Goal: Task Accomplishment & Management: Manage account settings

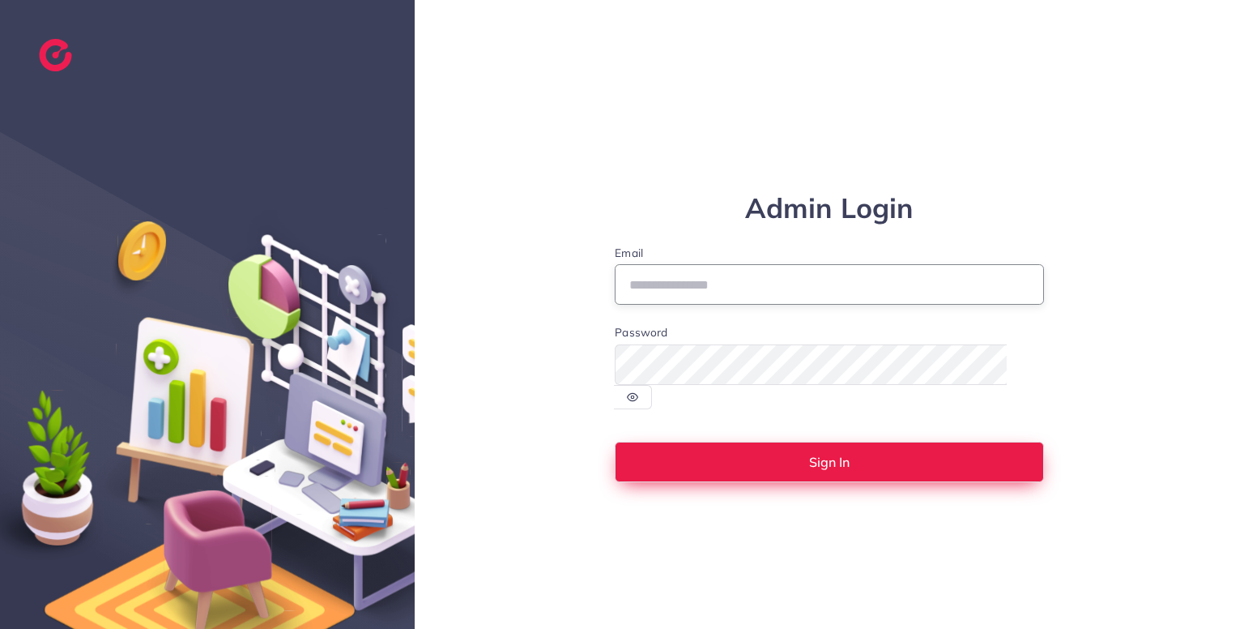
type input "**********"
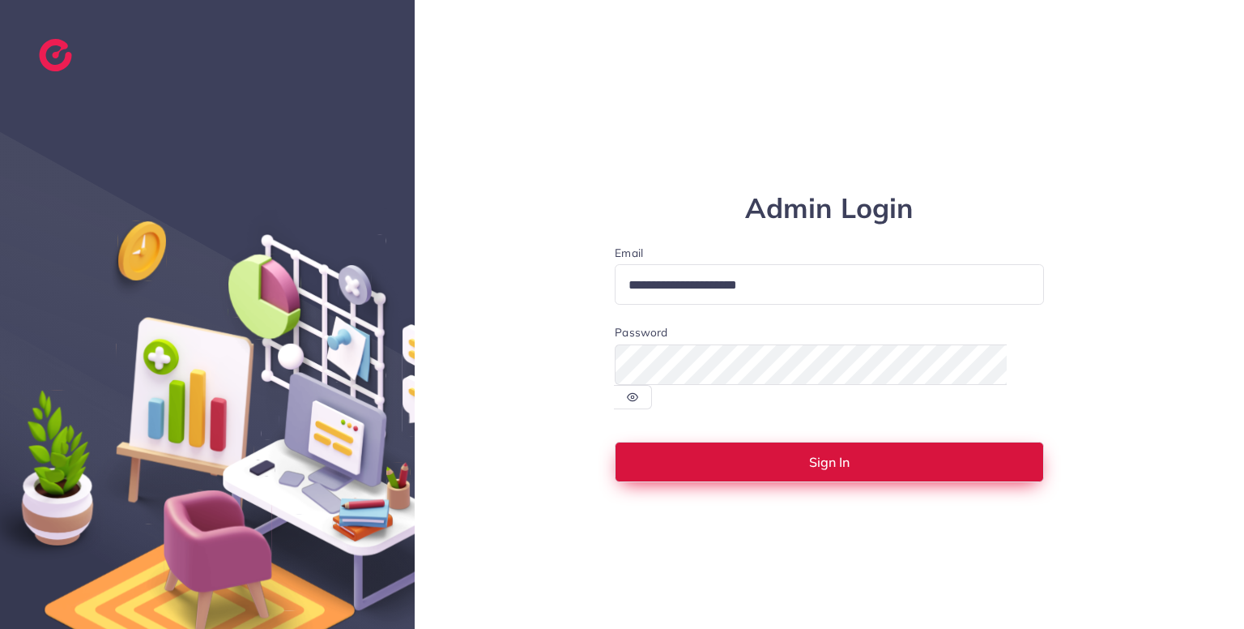
click at [887, 458] on button "Sign In" at bounding box center [829, 461] width 429 height 40
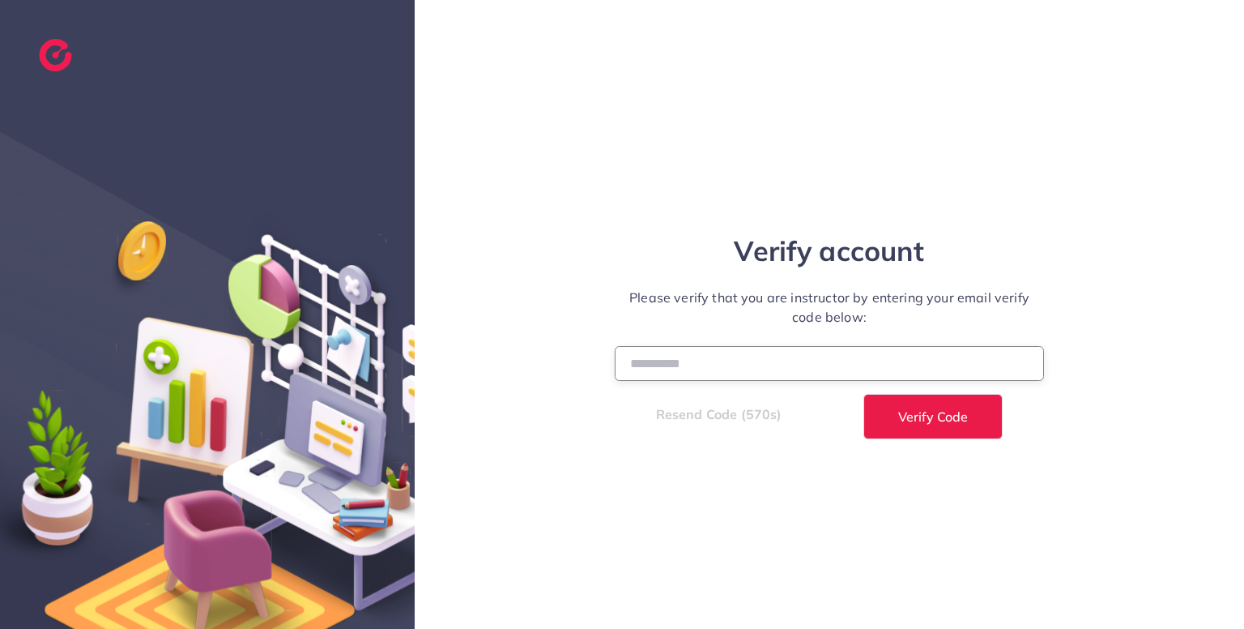
paste input "******"
click at [720, 363] on input "number" at bounding box center [829, 363] width 429 height 35
type input "******"
click at [959, 423] on span "Verify Code" at bounding box center [933, 416] width 70 height 13
select select "*"
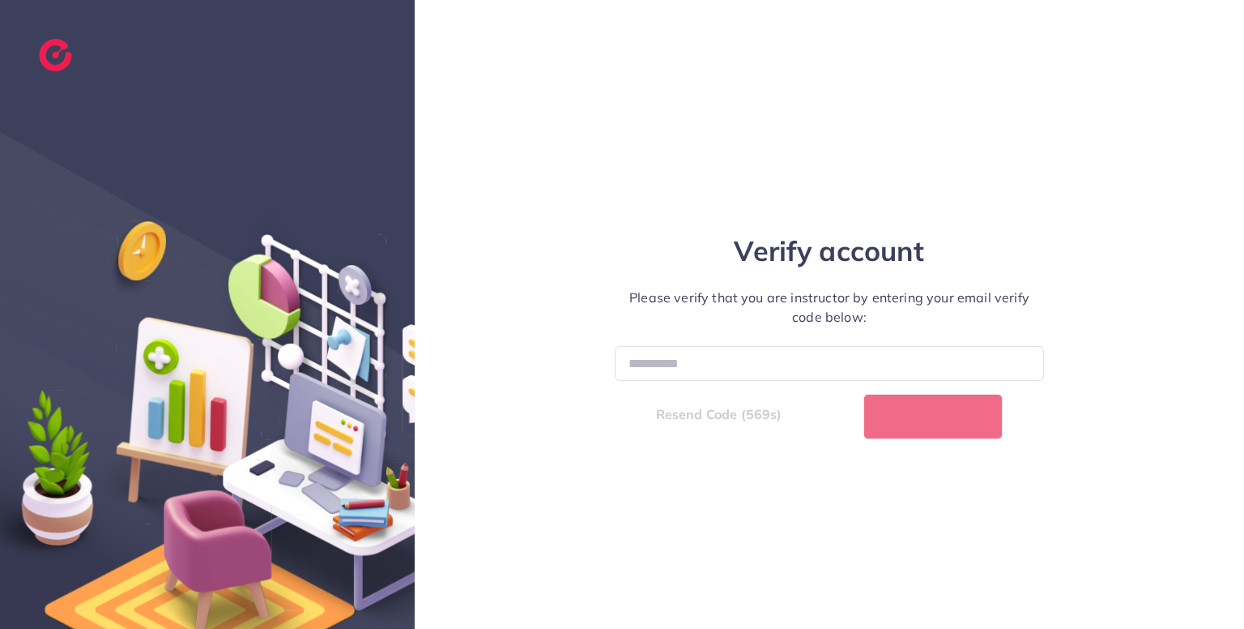
select select "****"
select select "*"
select select "****"
select select "*"
select select "****"
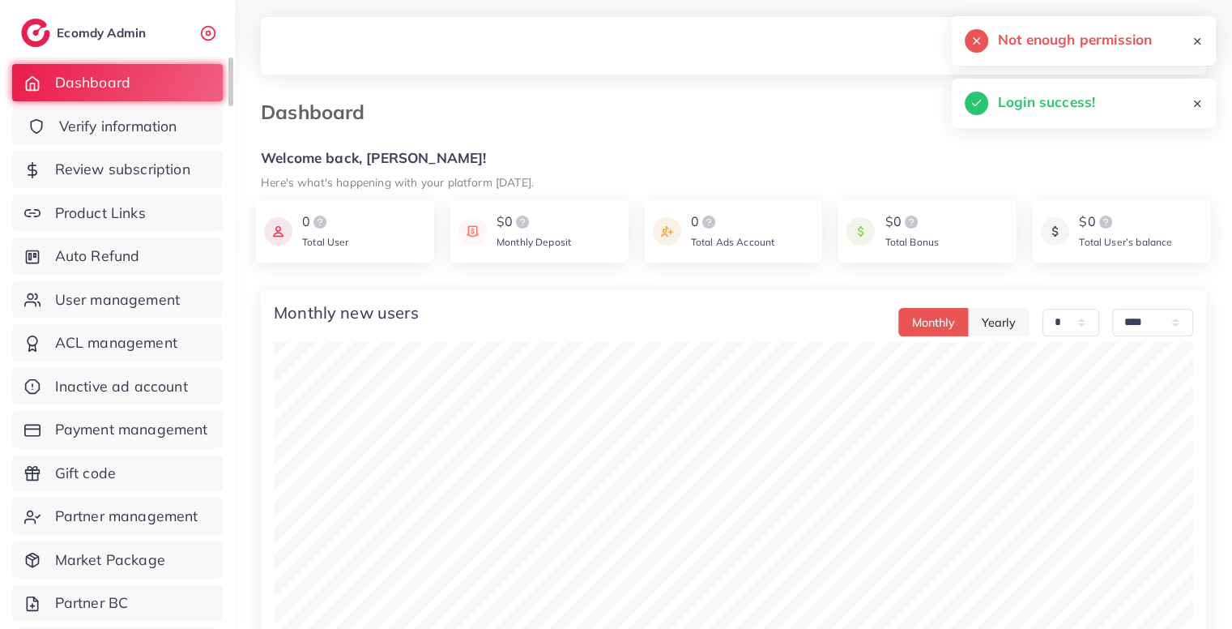
click at [160, 117] on span "Verify information" at bounding box center [118, 126] width 118 height 21
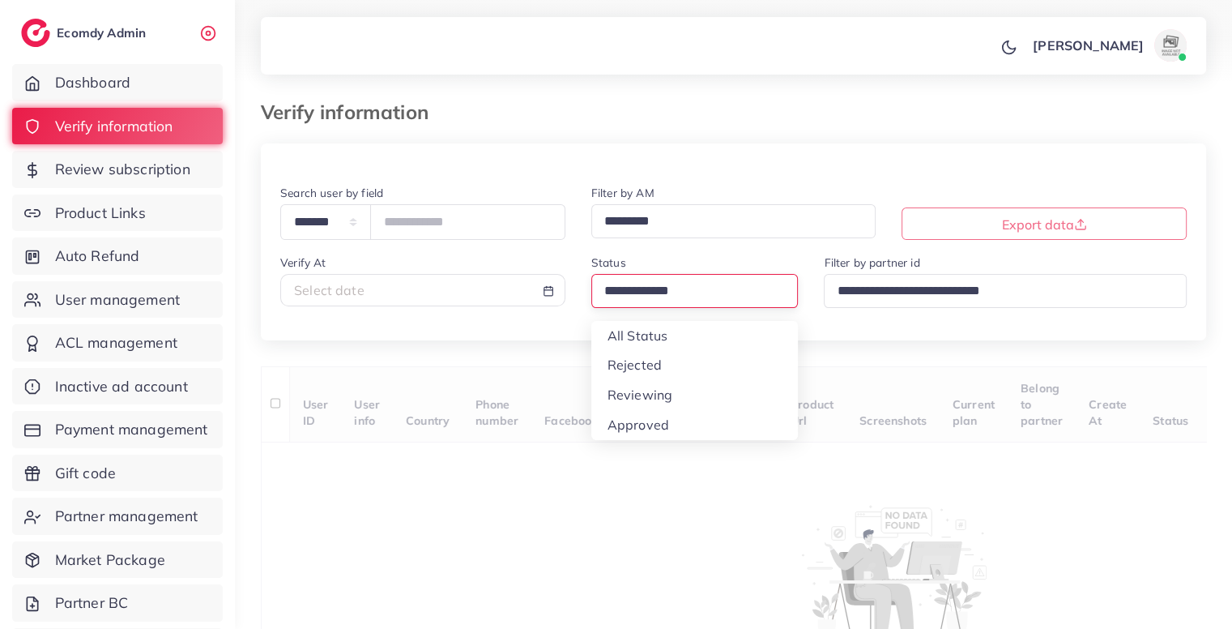
click at [684, 307] on div "Loading..." at bounding box center [694, 290] width 207 height 33
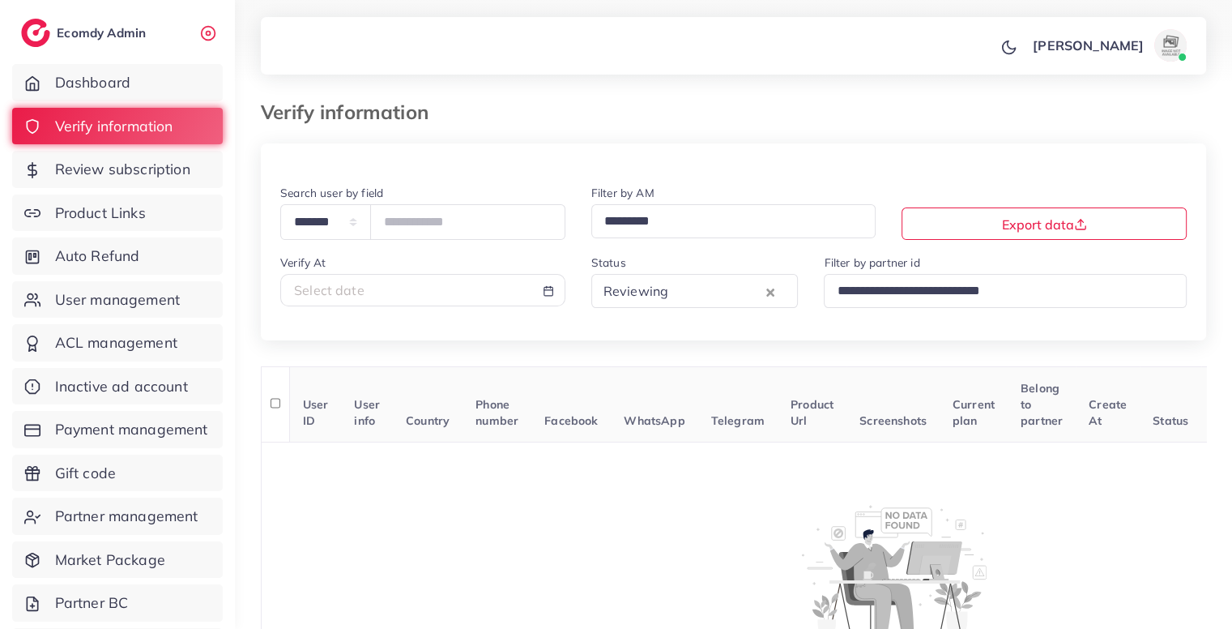
scroll to position [151, 0]
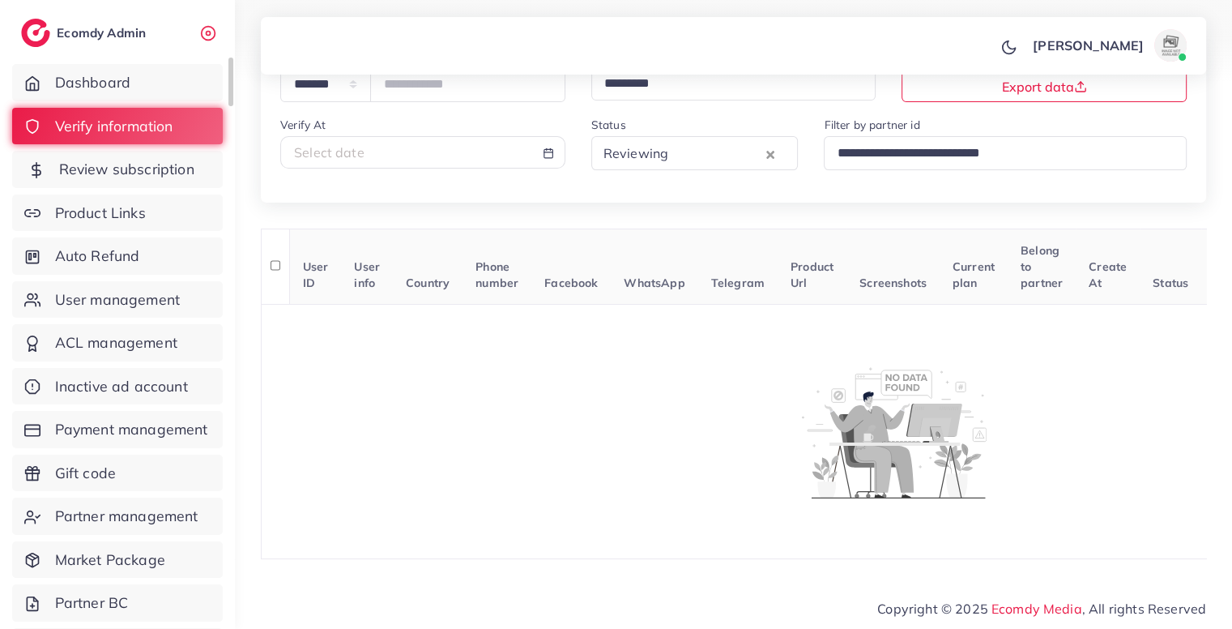
click at [94, 151] on link "Review subscription" at bounding box center [117, 169] width 211 height 37
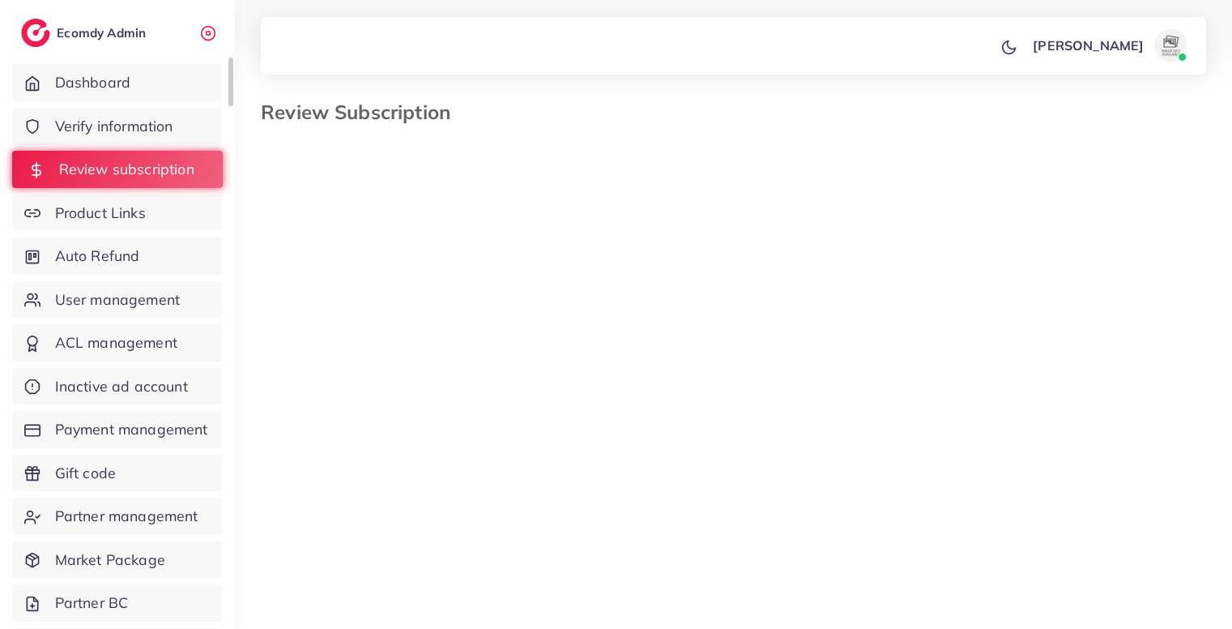
select select "*******"
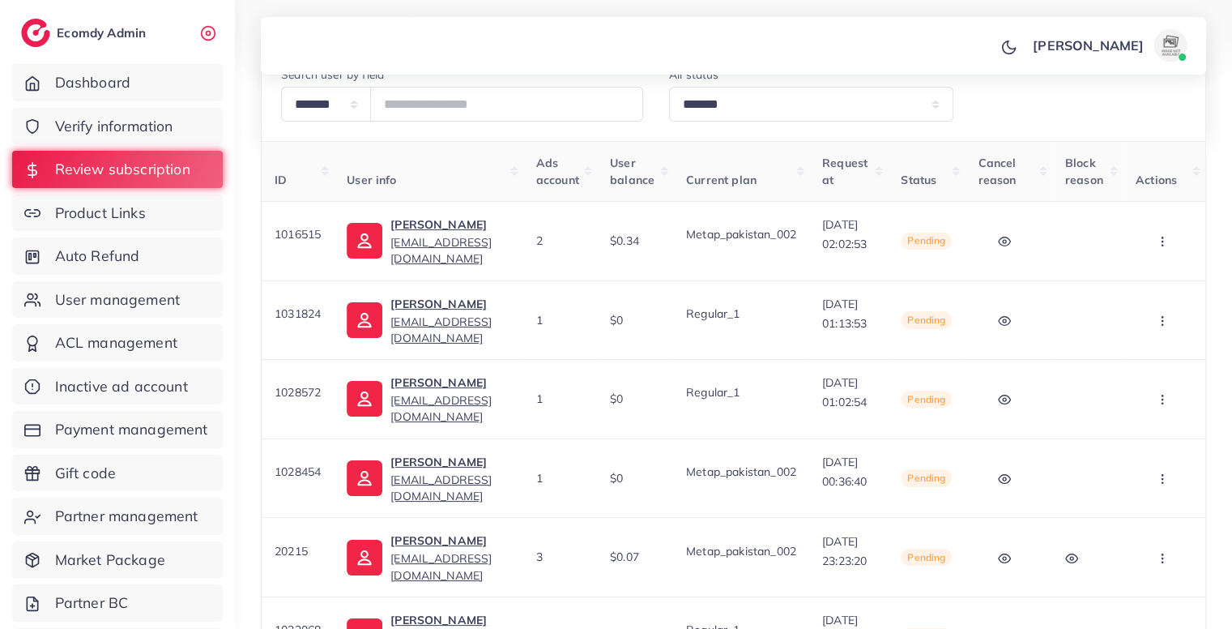
scroll to position [0, 52]
click at [1170, 245] on button "button" at bounding box center [1164, 241] width 57 height 36
click at [1131, 327] on span "Skip" at bounding box center [1119, 325] width 27 height 16
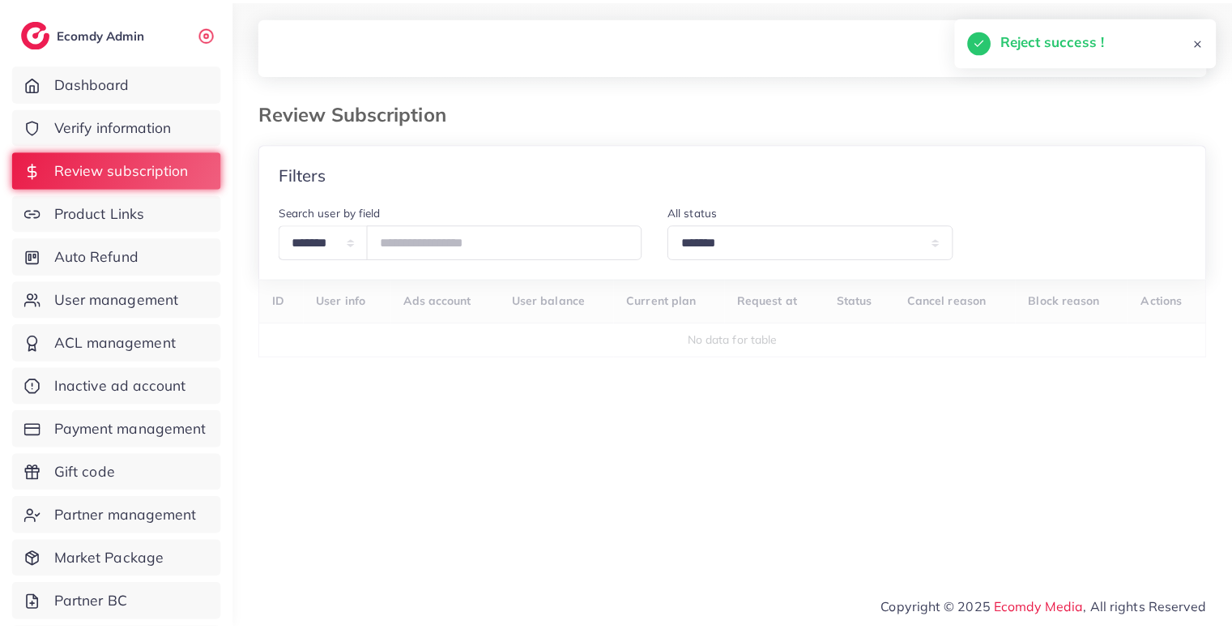
scroll to position [0, 0]
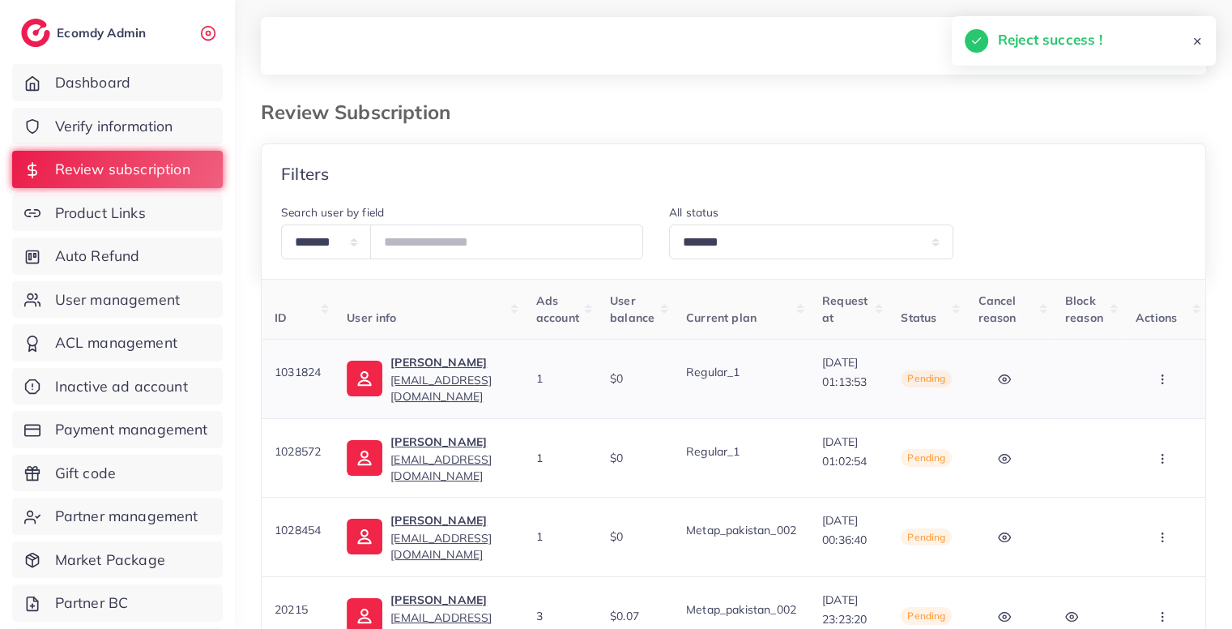
click at [1169, 378] on icon "button" at bounding box center [1162, 379] width 13 height 13
click at [1151, 467] on link "Skip" at bounding box center [1102, 464] width 128 height 36
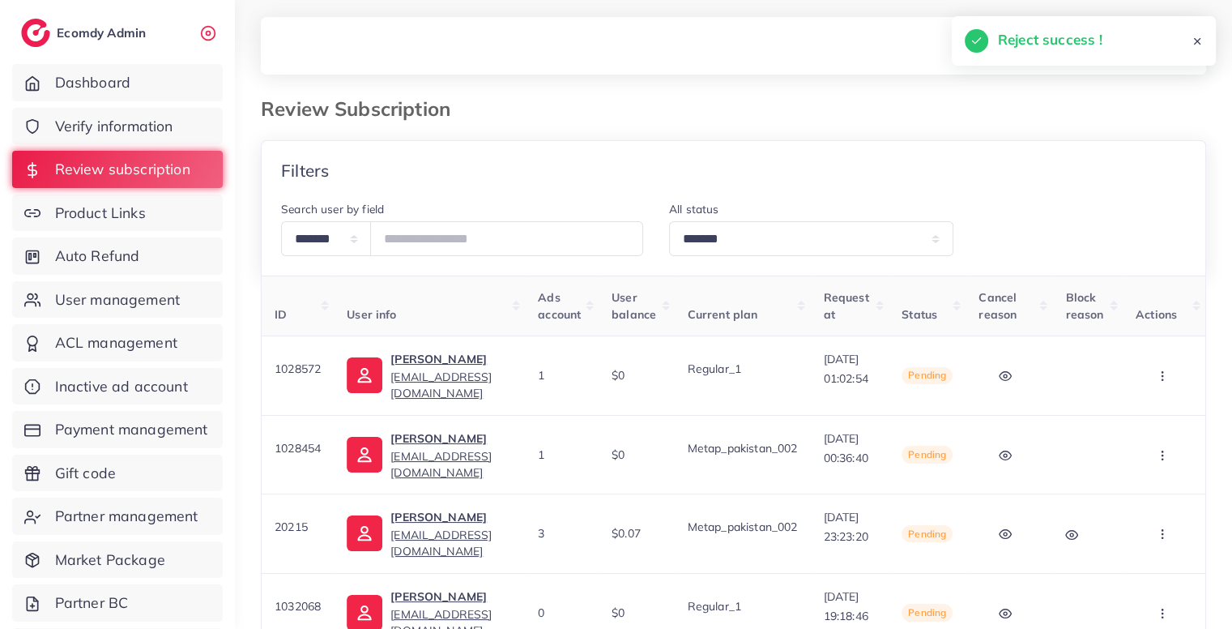
scroll to position [0, 81]
click at [1162, 365] on button "button" at bounding box center [1164, 375] width 57 height 36
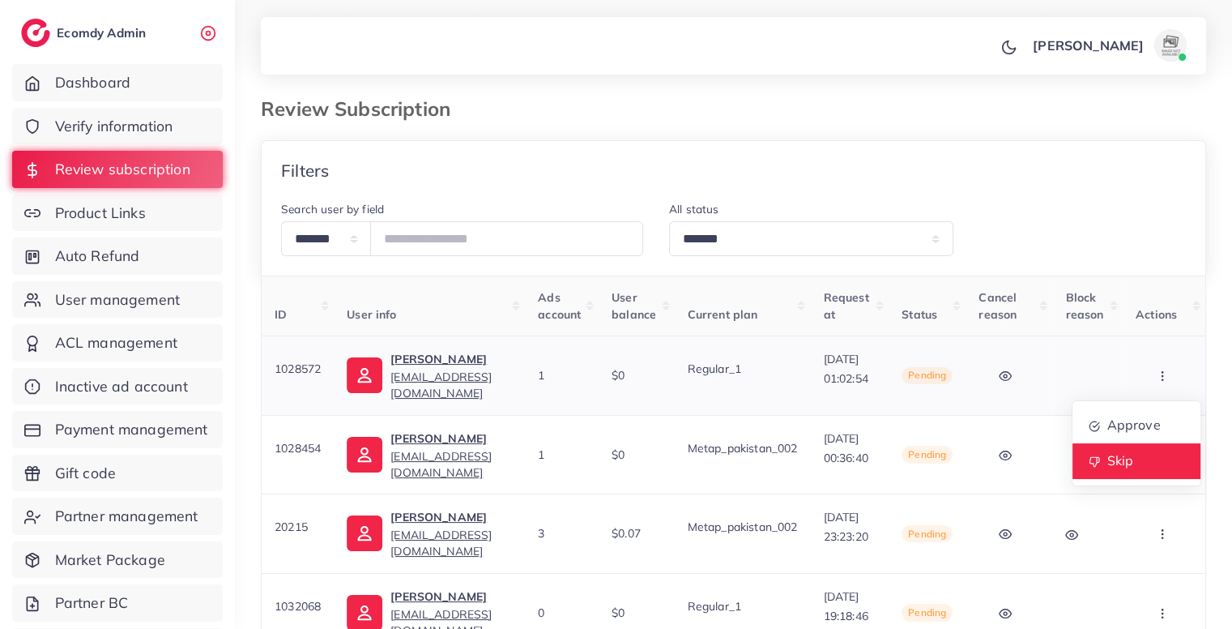
click at [1131, 443] on link "Skip" at bounding box center [1136, 461] width 128 height 36
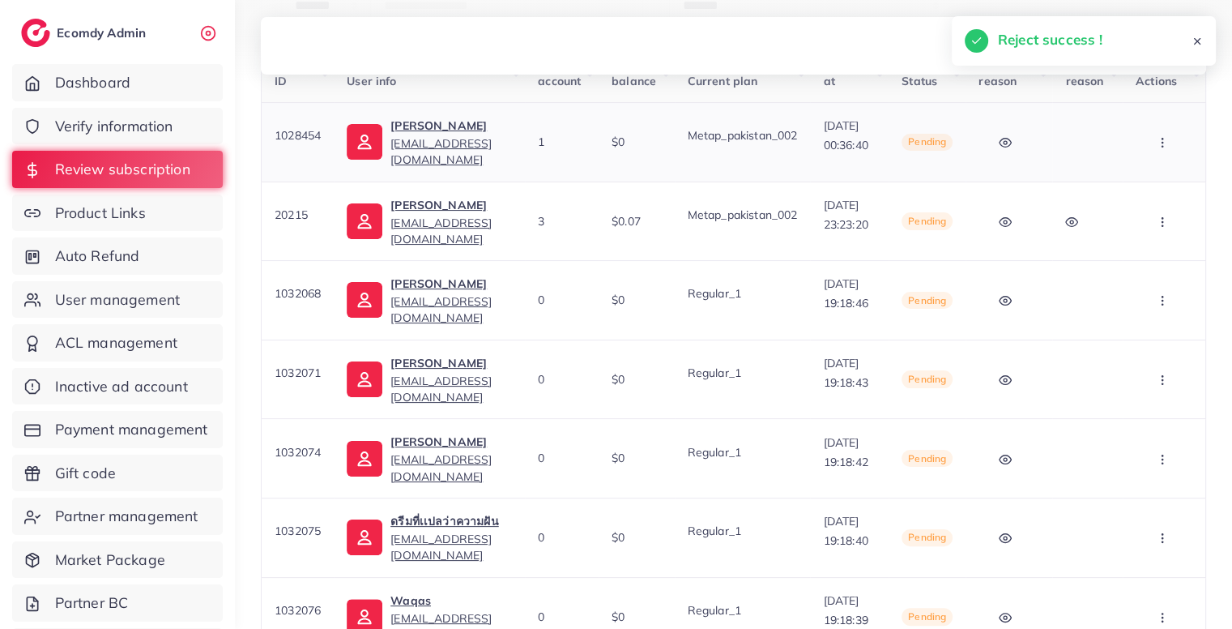
click at [1164, 148] on icon "button" at bounding box center [1162, 142] width 13 height 13
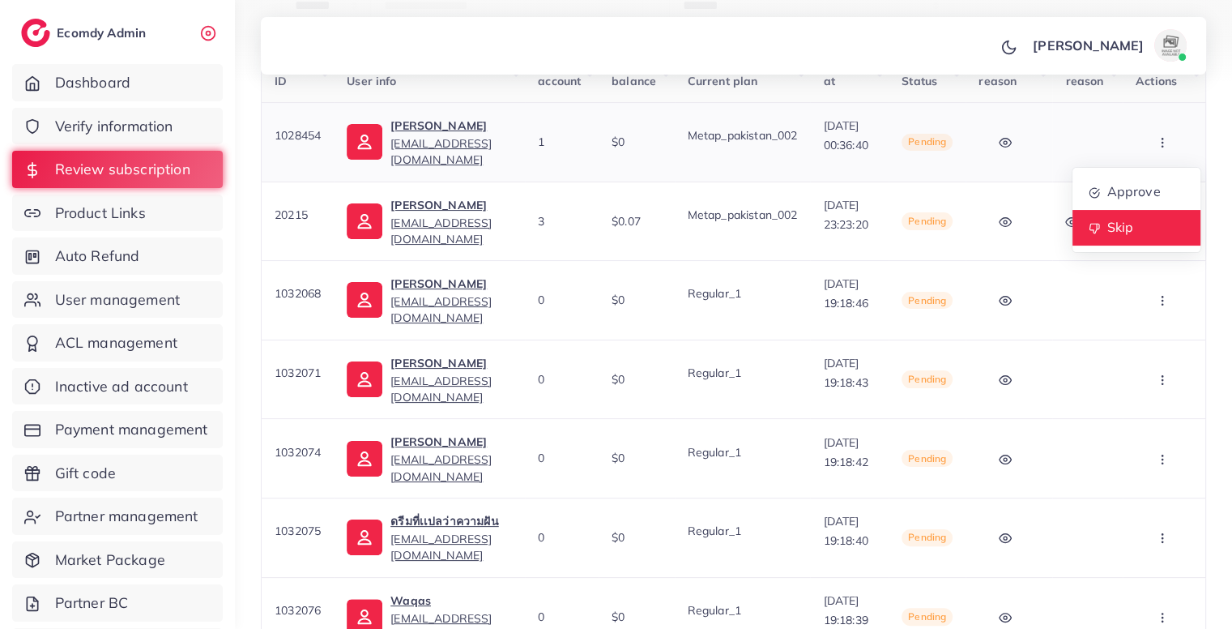
click at [1131, 226] on span "Skip" at bounding box center [1119, 227] width 27 height 16
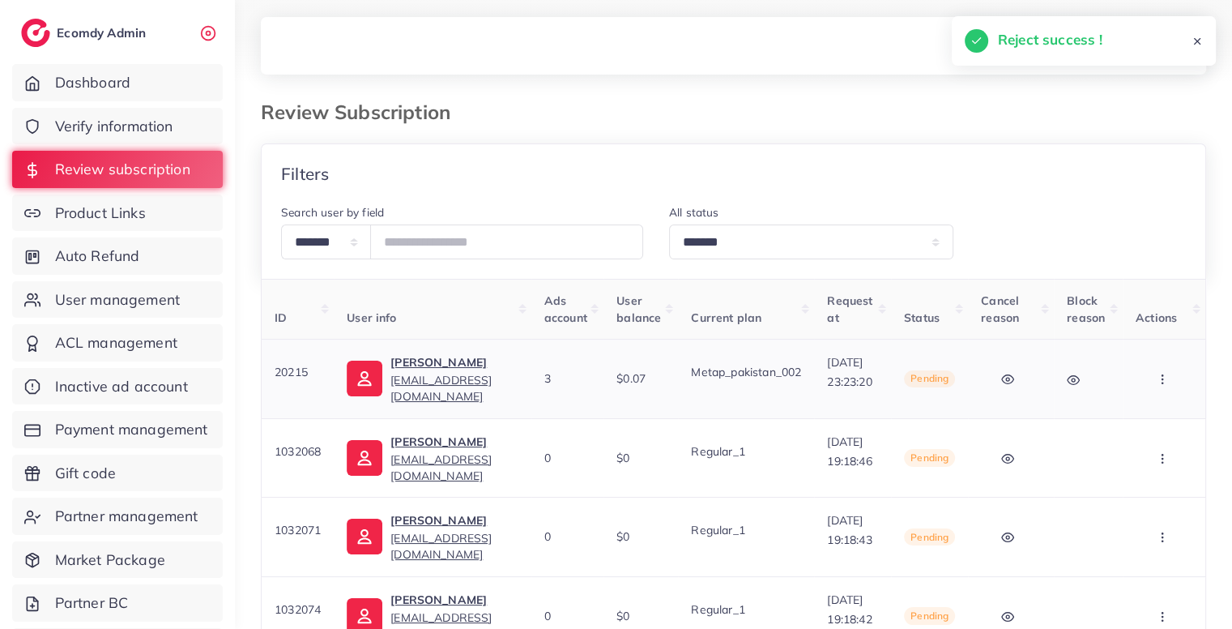
click at [1167, 376] on icon "button" at bounding box center [1162, 379] width 13 height 13
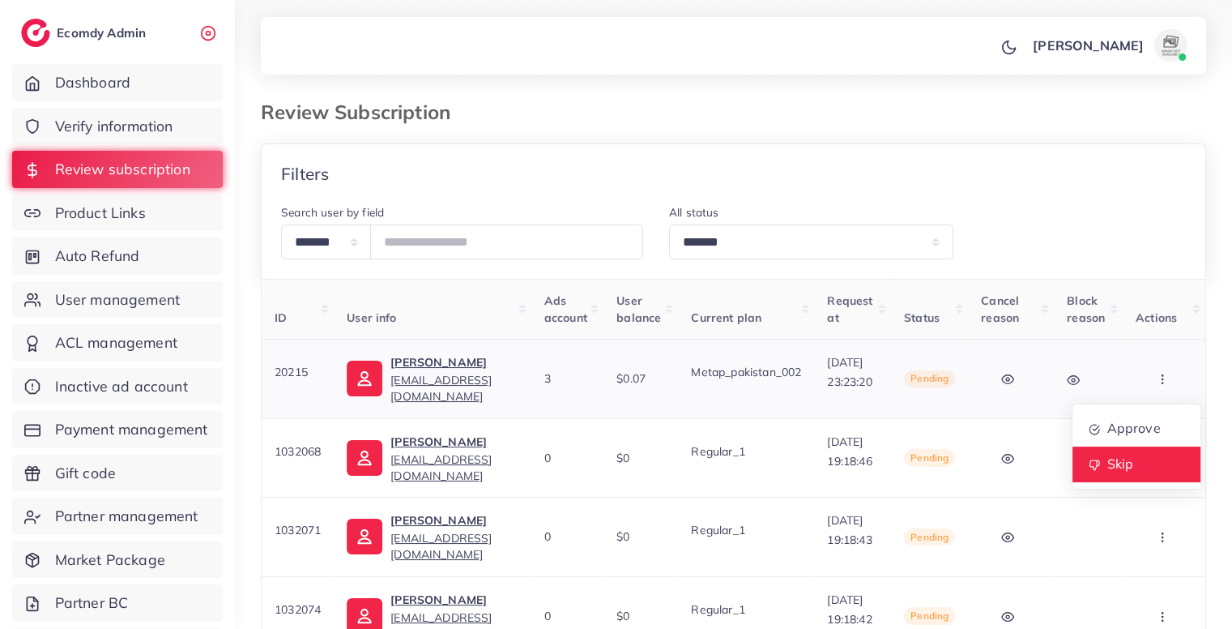
click at [1120, 460] on span "Skip" at bounding box center [1119, 463] width 27 height 16
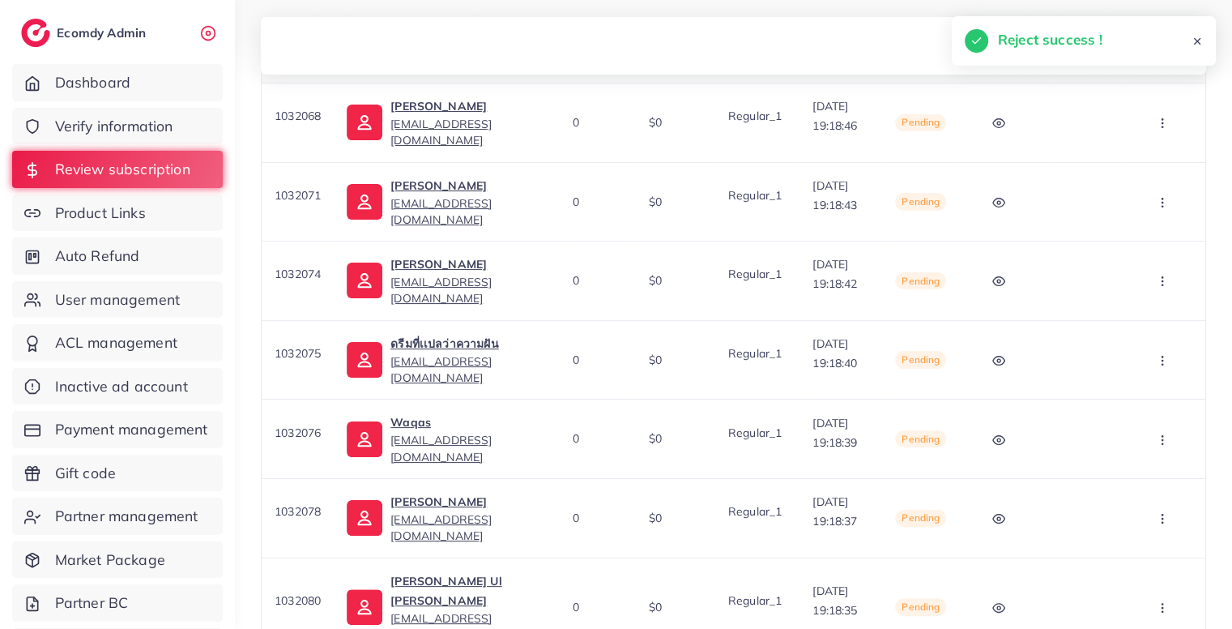
scroll to position [0, 23]
click at [1160, 130] on icon "button" at bounding box center [1162, 123] width 13 height 13
click at [1152, 168] on span "Approve" at bounding box center [1132, 172] width 53 height 16
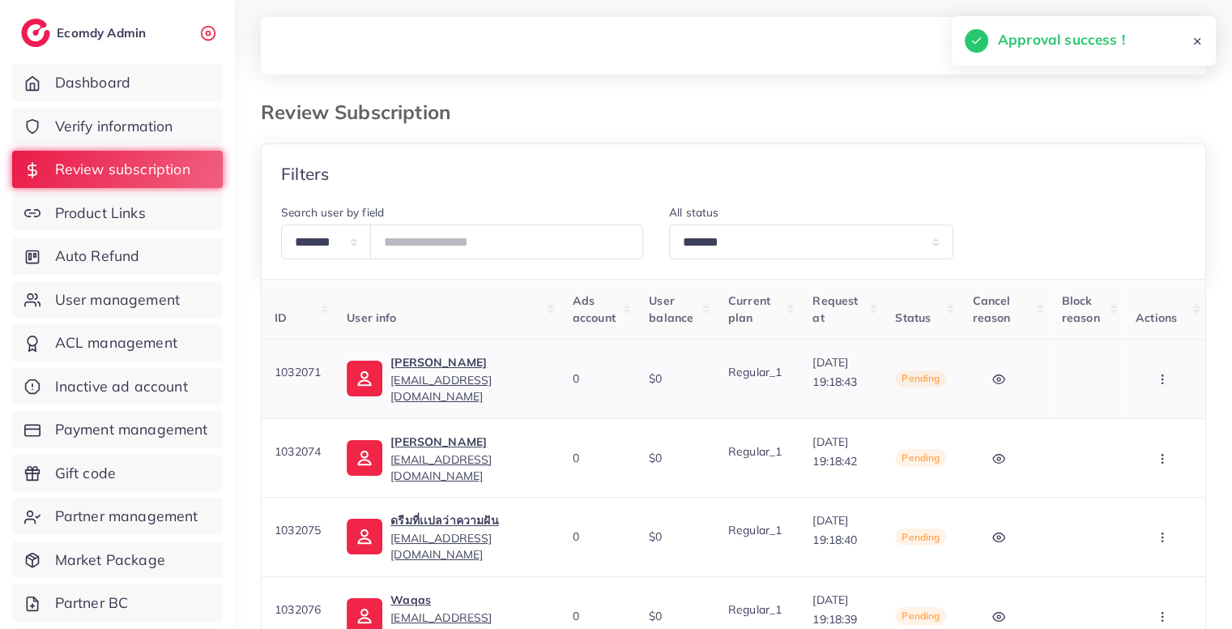
click at [1173, 382] on button "button" at bounding box center [1164, 378] width 57 height 36
click at [1154, 424] on span "Approve" at bounding box center [1132, 428] width 53 height 16
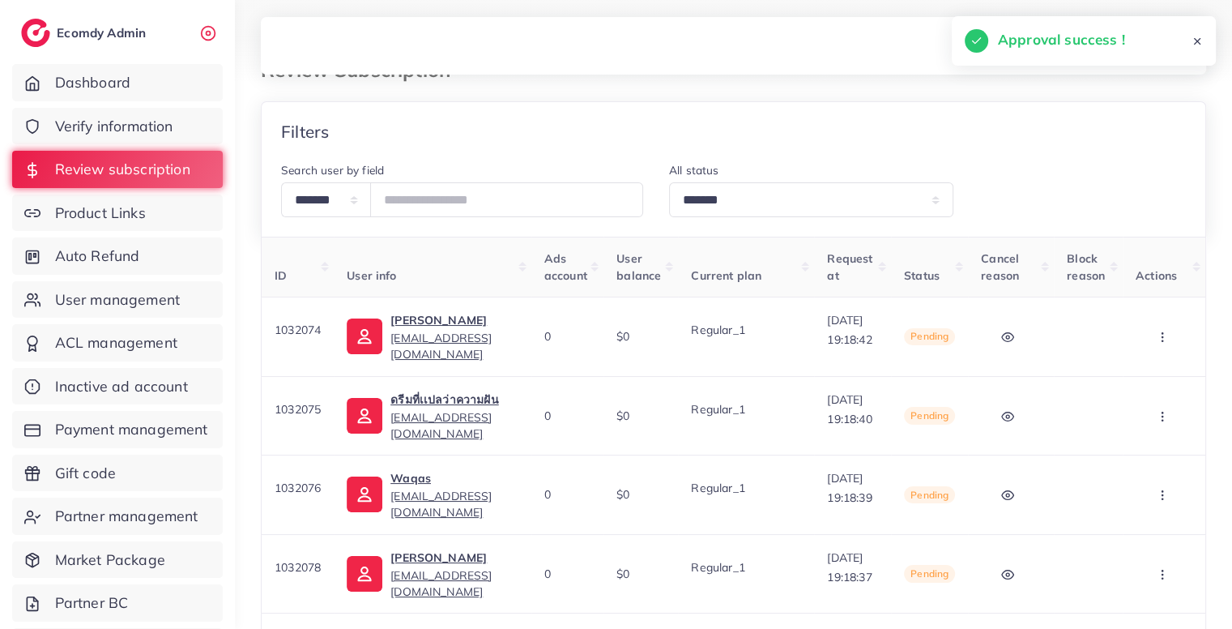
scroll to position [36, 0]
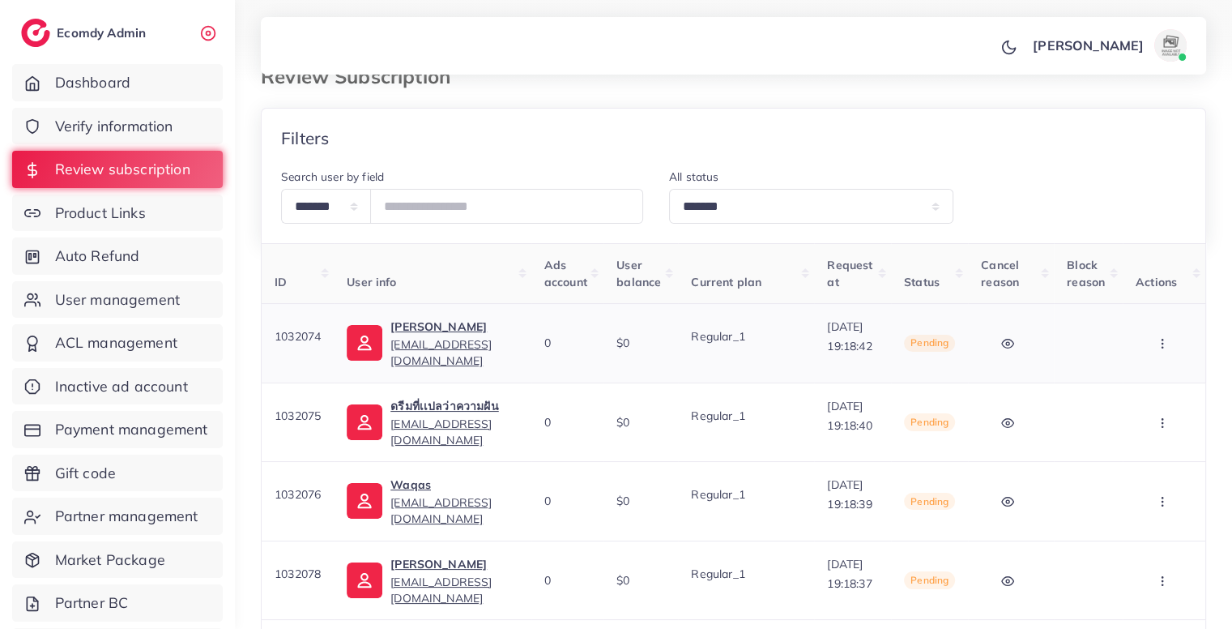
click at [1170, 335] on button "button" at bounding box center [1164, 343] width 57 height 36
click at [1150, 387] on span "Approve" at bounding box center [1132, 392] width 53 height 16
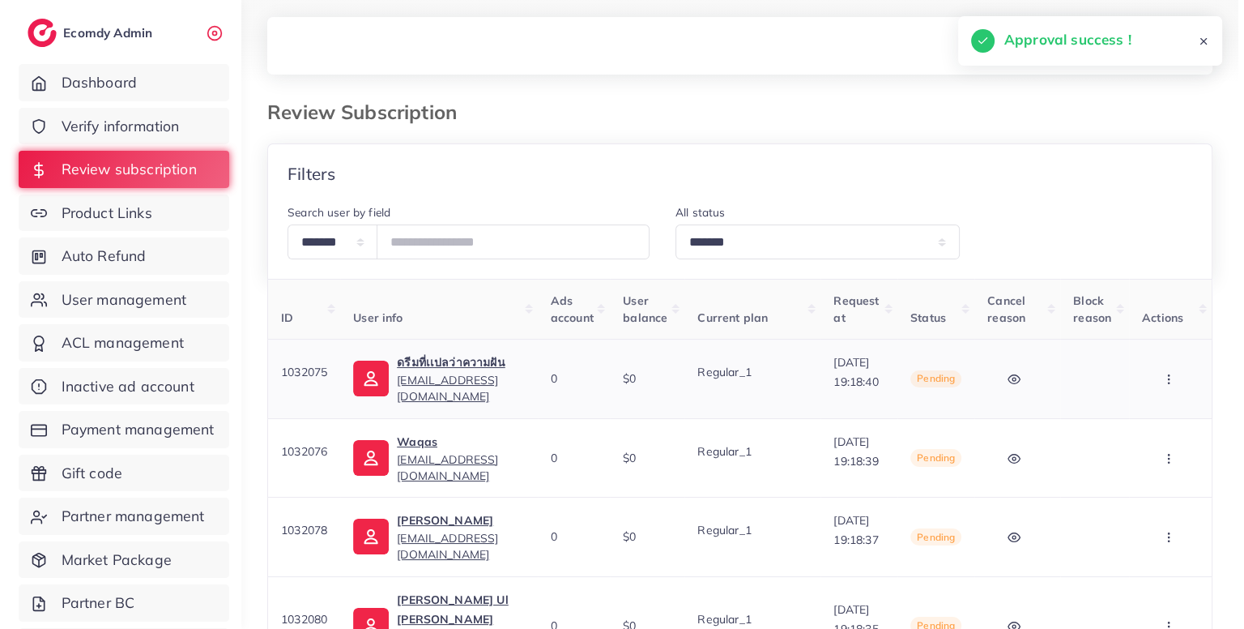
scroll to position [0, 81]
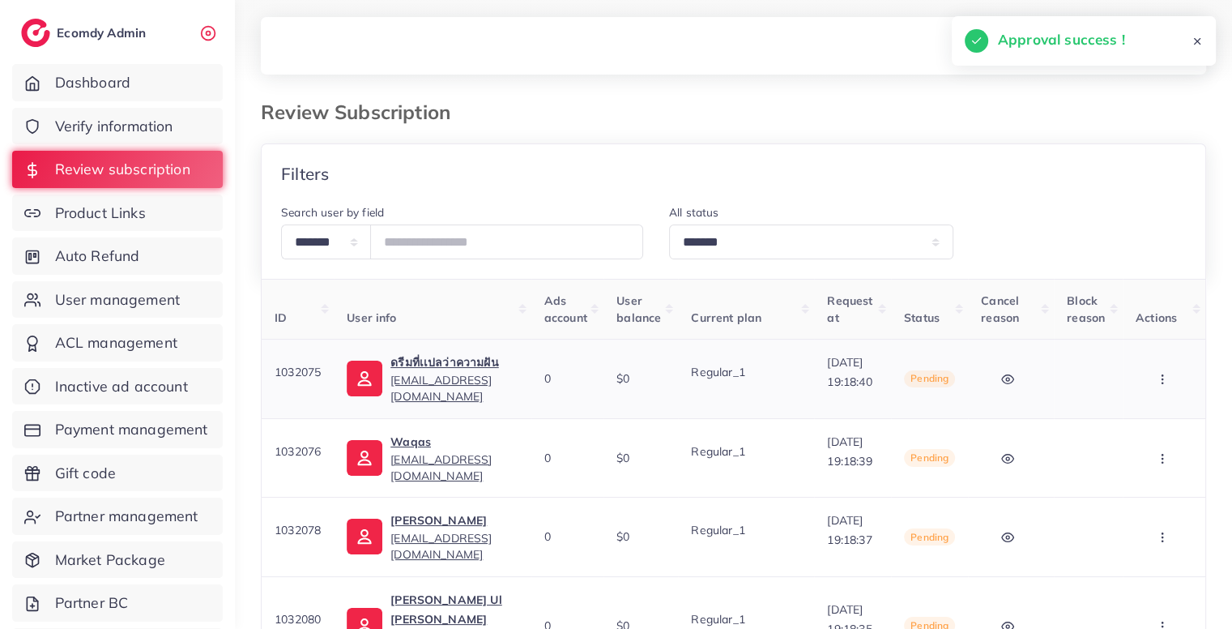
click at [1170, 381] on button "button" at bounding box center [1164, 378] width 57 height 36
click at [1152, 416] on link "Approve" at bounding box center [1136, 429] width 128 height 36
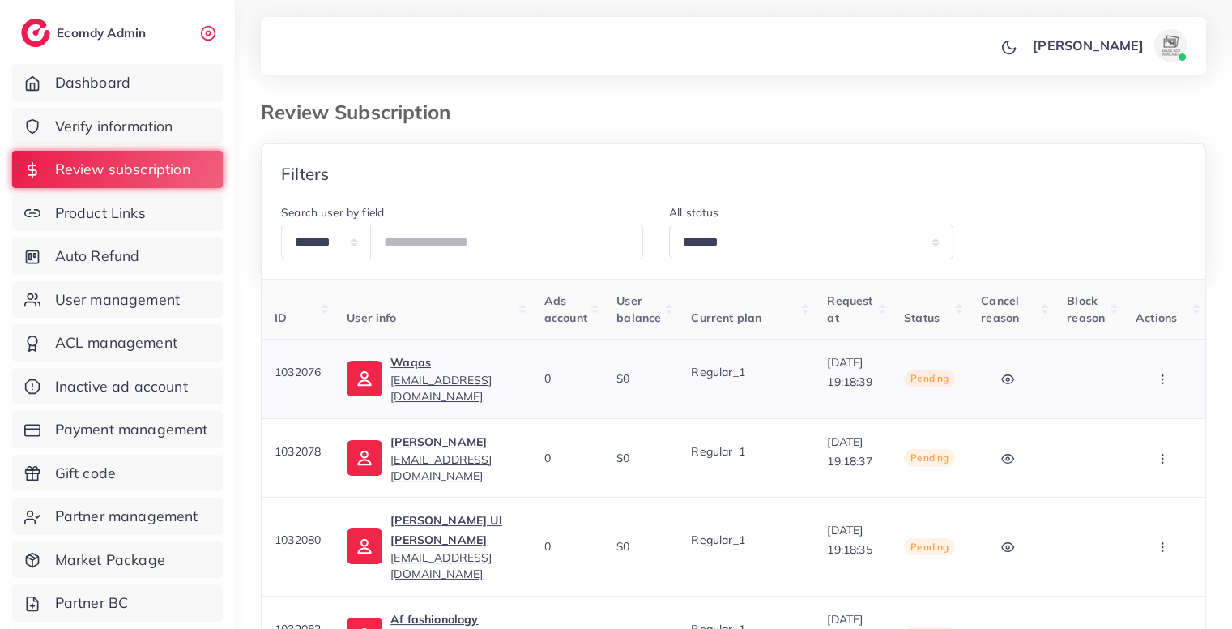
click at [1167, 365] on button "button" at bounding box center [1164, 378] width 57 height 36
click at [1139, 425] on span "Approve" at bounding box center [1132, 428] width 53 height 16
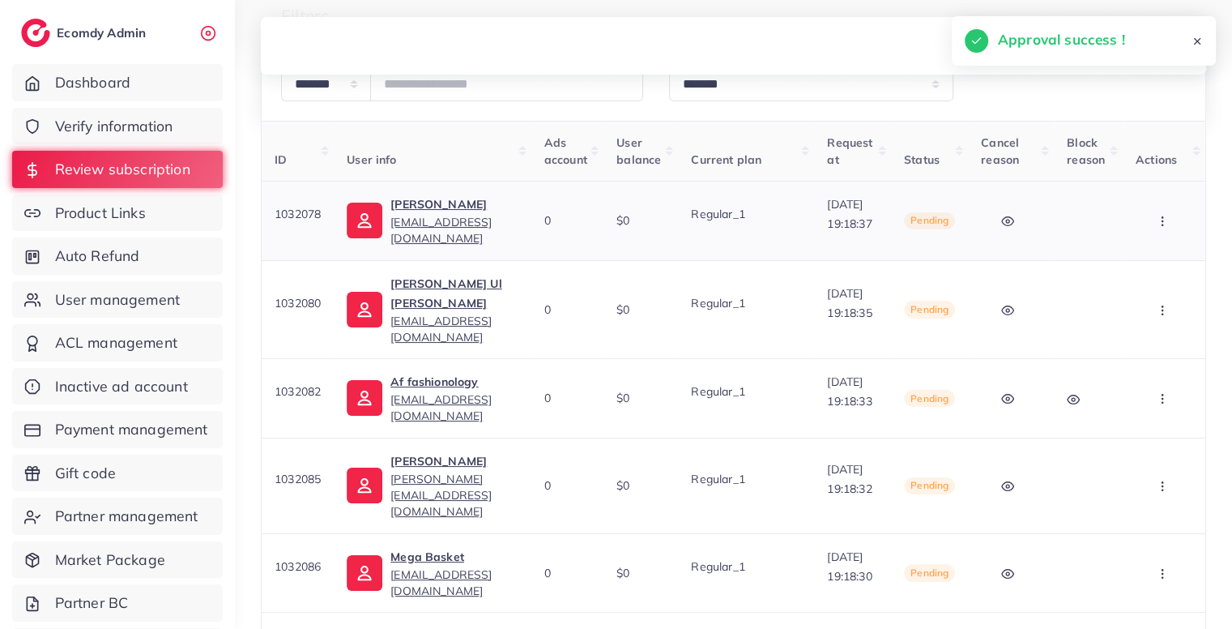
click at [1165, 231] on button "button" at bounding box center [1164, 220] width 57 height 36
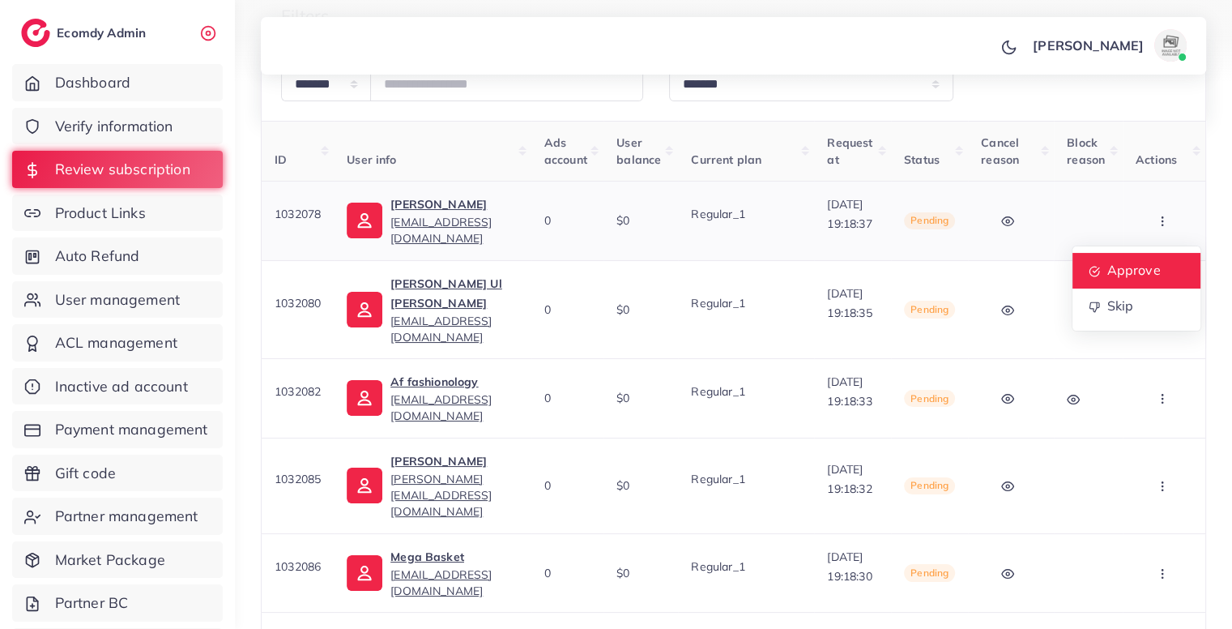
click at [1148, 271] on span "Approve" at bounding box center [1132, 270] width 53 height 16
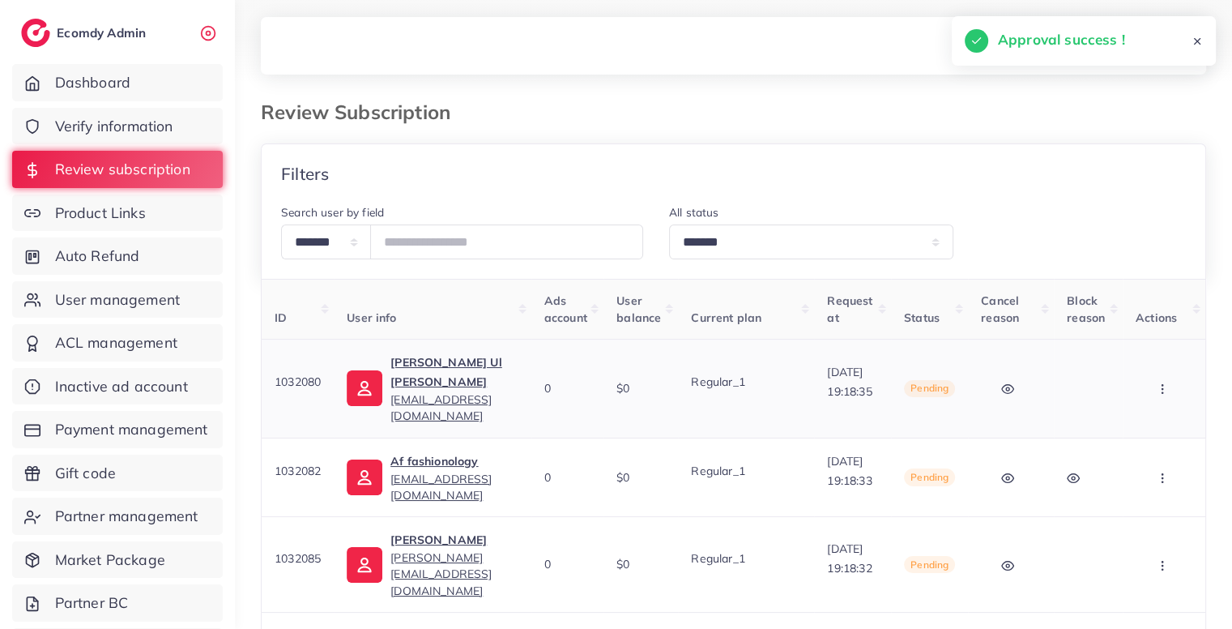
click at [1166, 382] on icon "button" at bounding box center [1162, 388] width 13 height 13
click at [1153, 420] on link "Approve" at bounding box center [1136, 438] width 128 height 36
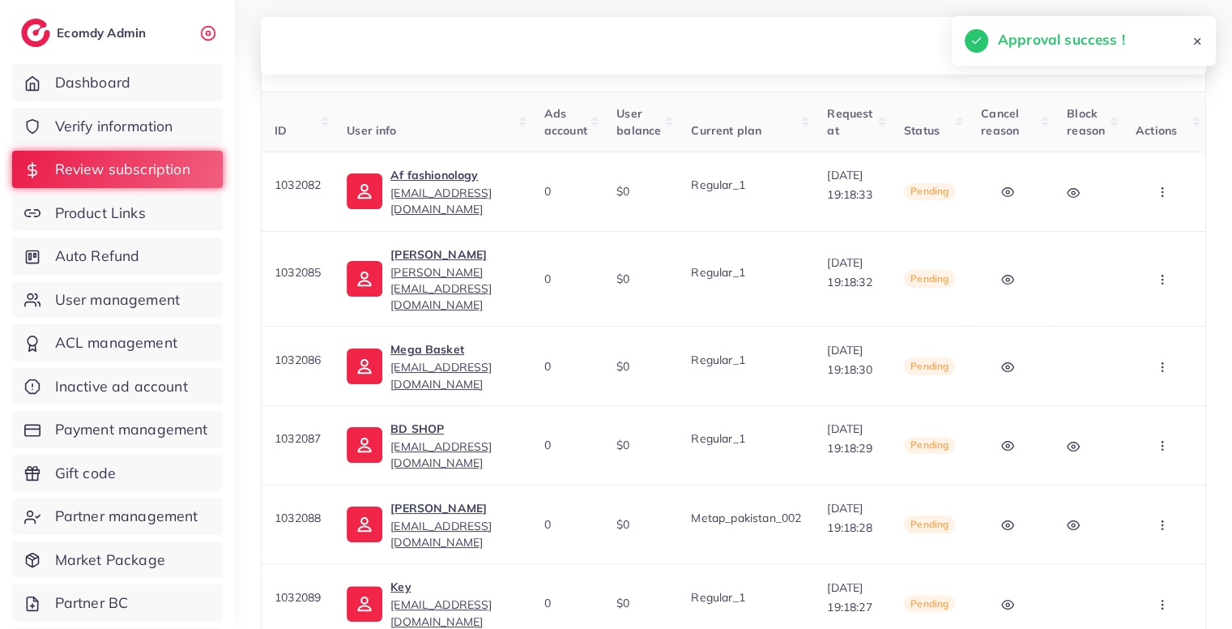
scroll to position [0, 32]
click at [1170, 194] on button "button" at bounding box center [1164, 191] width 57 height 36
click at [1160, 232] on link "Approve" at bounding box center [1136, 242] width 128 height 36
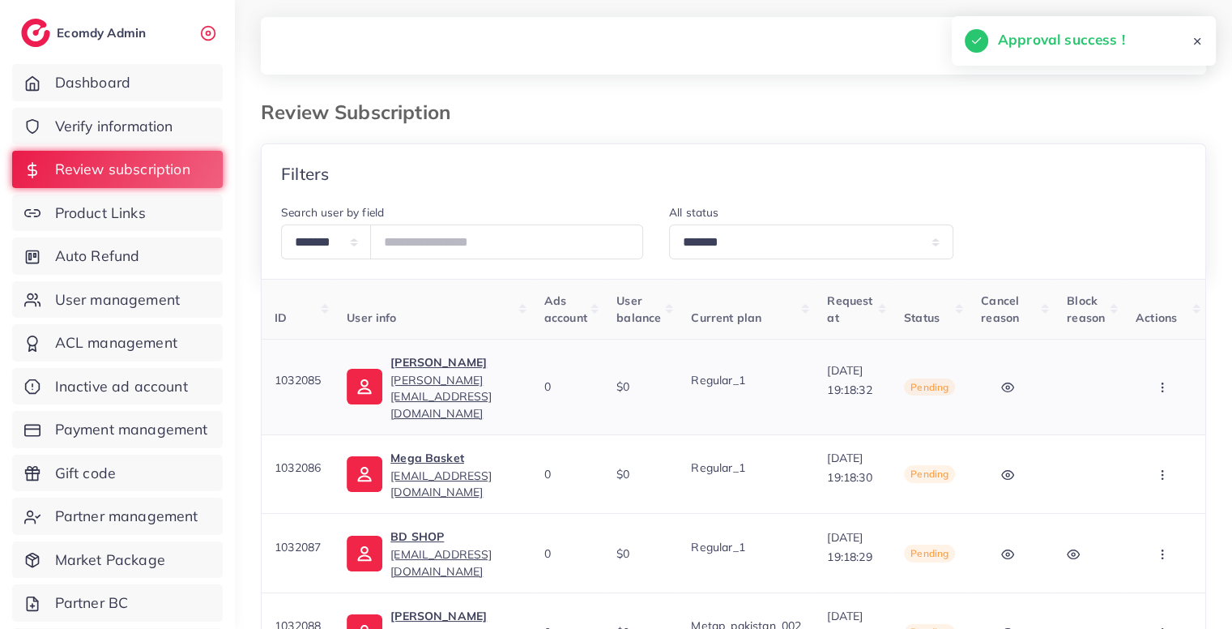
click at [1173, 375] on button "button" at bounding box center [1164, 387] width 57 height 36
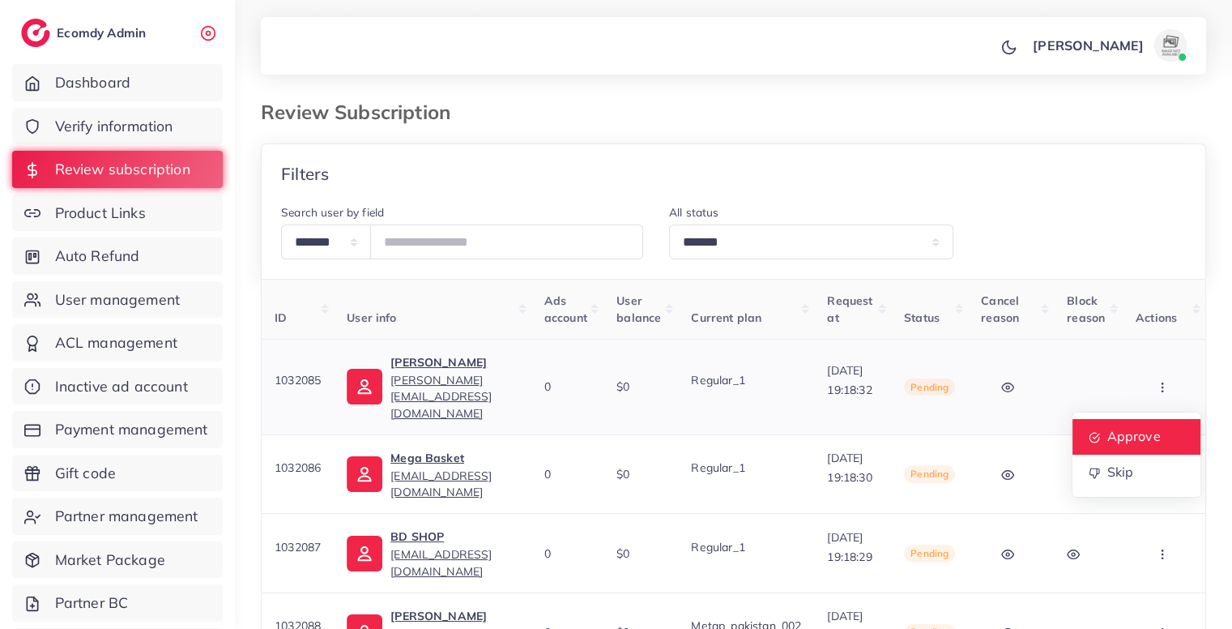
click at [1152, 428] on span "Approve" at bounding box center [1132, 436] width 53 height 16
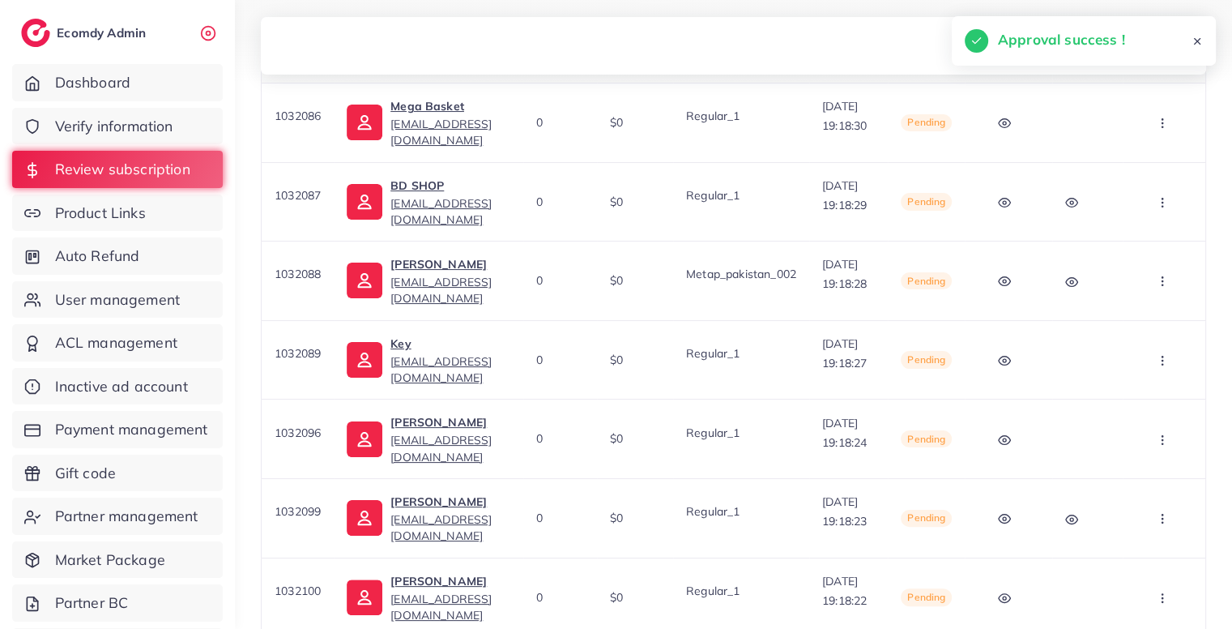
scroll to position [0, 29]
click at [1165, 134] on button "button" at bounding box center [1164, 122] width 57 height 36
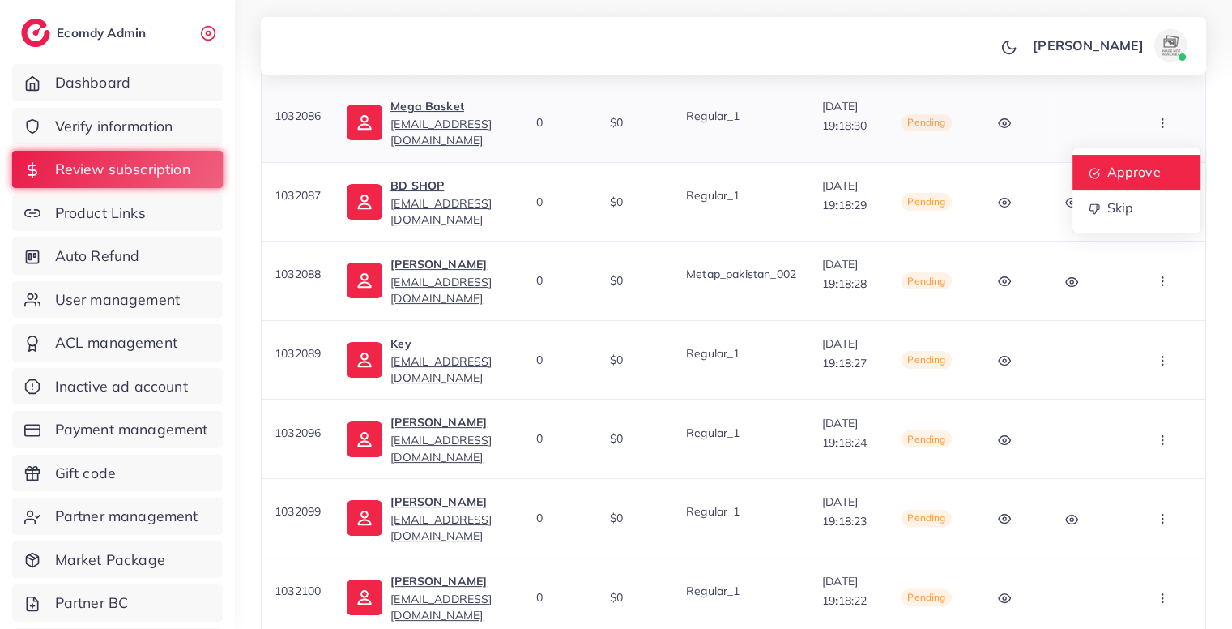
click at [1159, 160] on link "Approve" at bounding box center [1136, 173] width 128 height 36
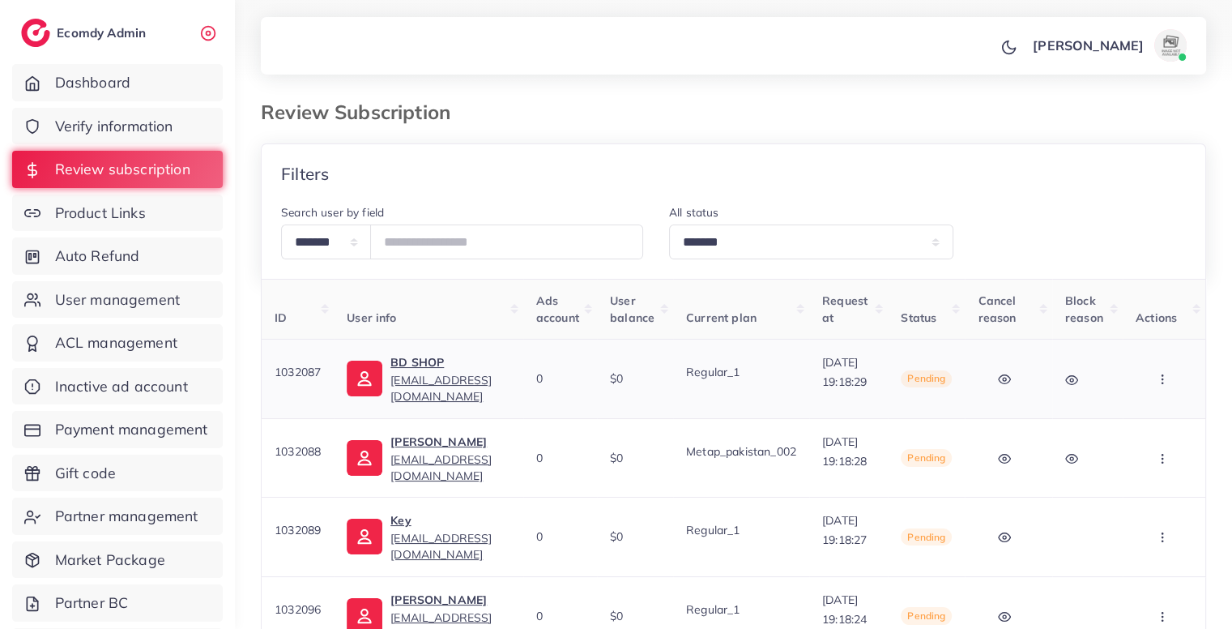
click at [1179, 385] on button "button" at bounding box center [1164, 378] width 57 height 36
click at [1150, 428] on span "Approve" at bounding box center [1132, 428] width 53 height 16
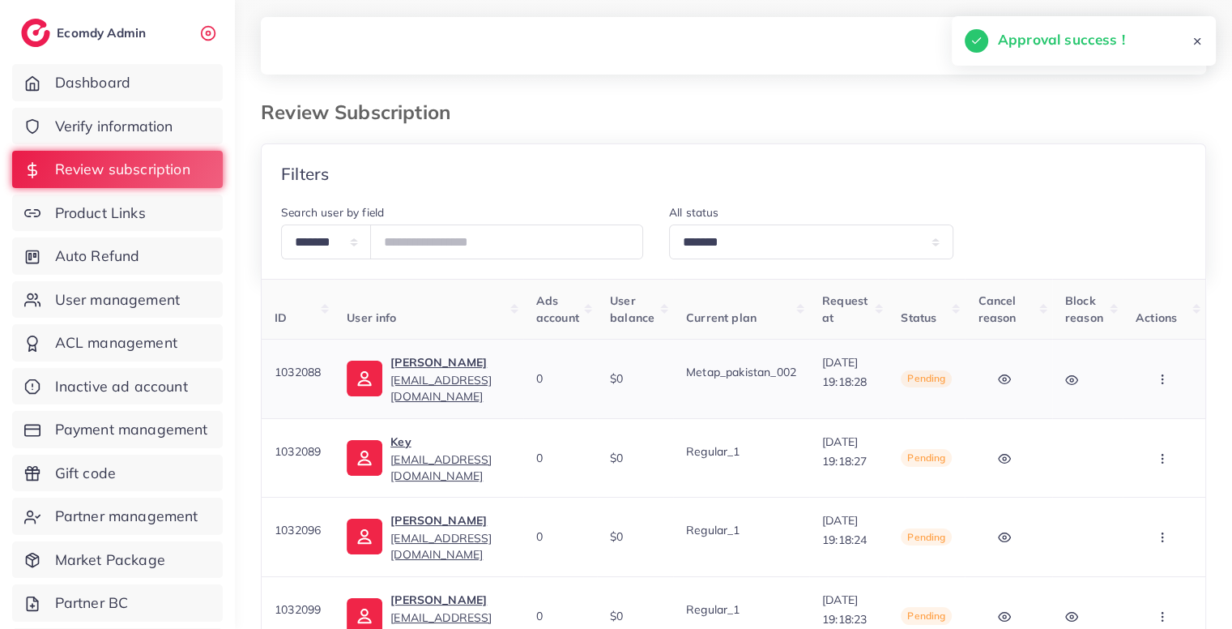
click at [1173, 383] on button "button" at bounding box center [1164, 378] width 57 height 36
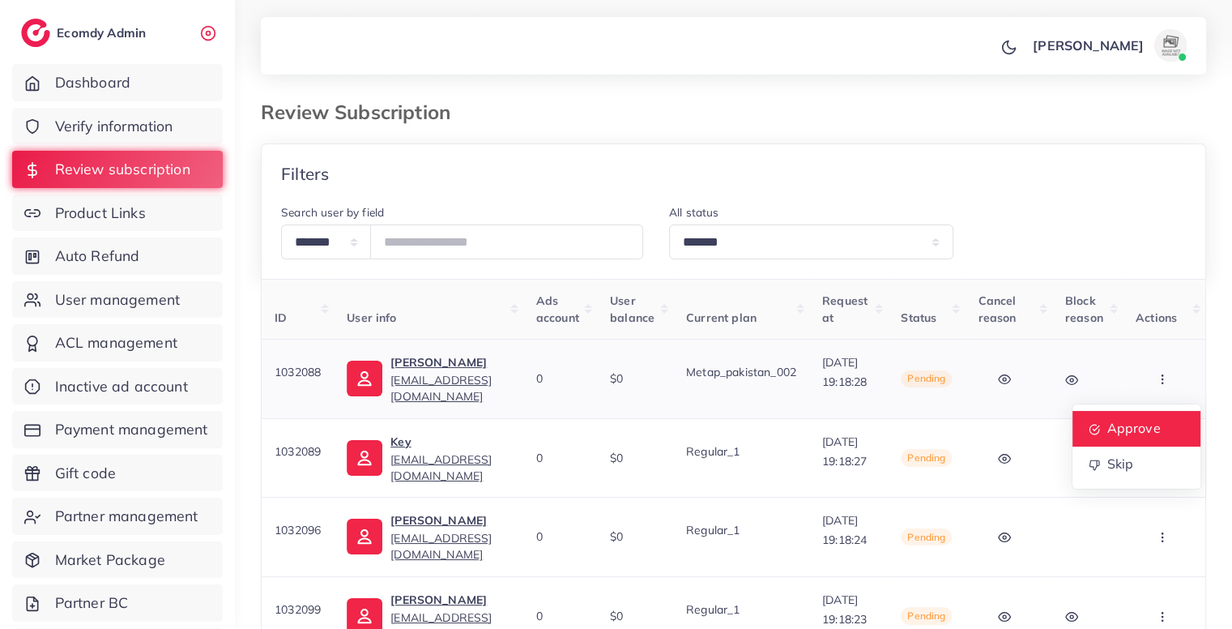
click at [1149, 433] on span "Approve" at bounding box center [1132, 428] width 53 height 16
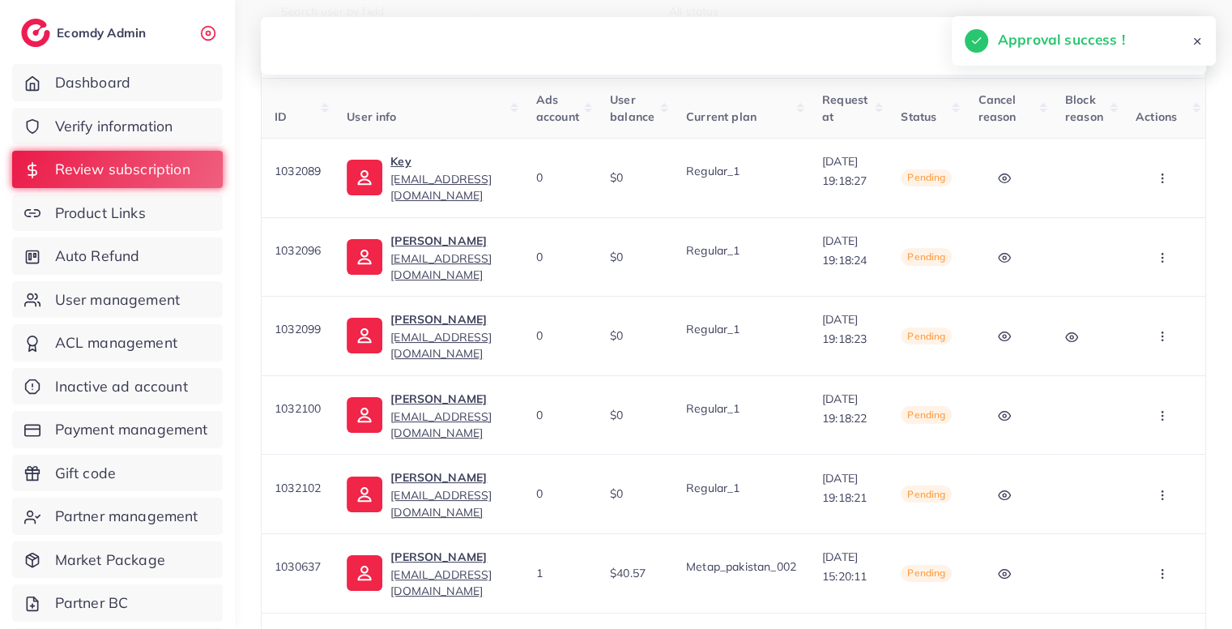
scroll to position [202, 0]
click at [1169, 180] on icon "button" at bounding box center [1162, 176] width 13 height 13
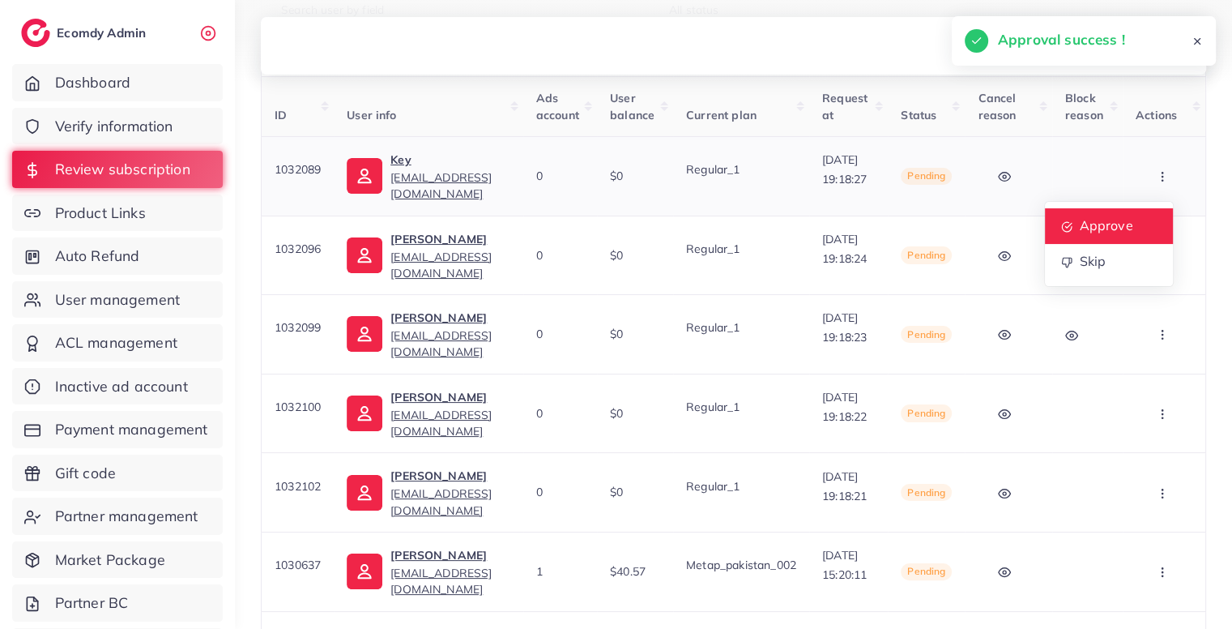
click at [1165, 211] on link "Approve" at bounding box center [1109, 226] width 128 height 36
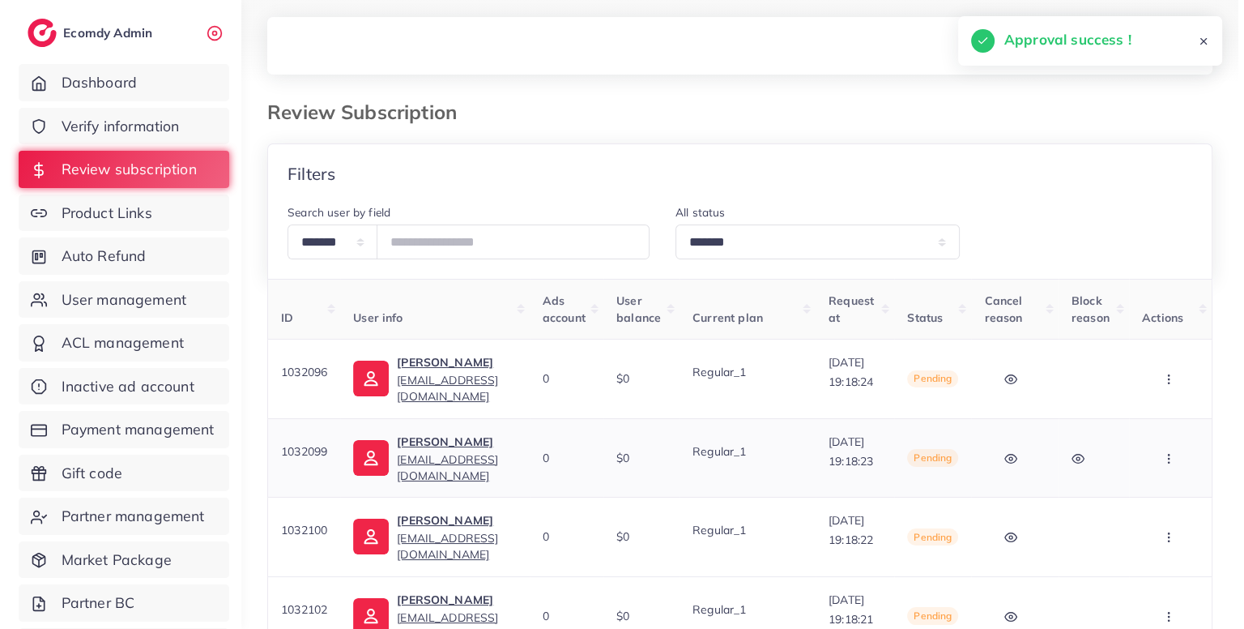
scroll to position [0, 28]
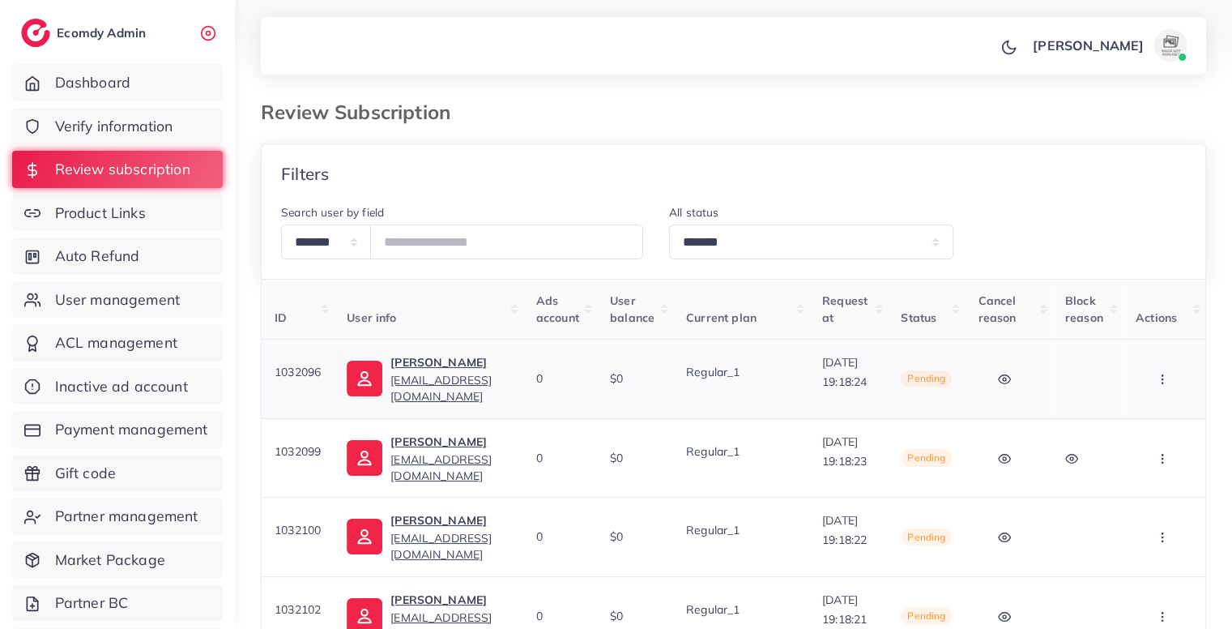
click at [1168, 387] on button "button" at bounding box center [1164, 378] width 57 height 36
click at [1148, 428] on span "Approve" at bounding box center [1132, 428] width 53 height 16
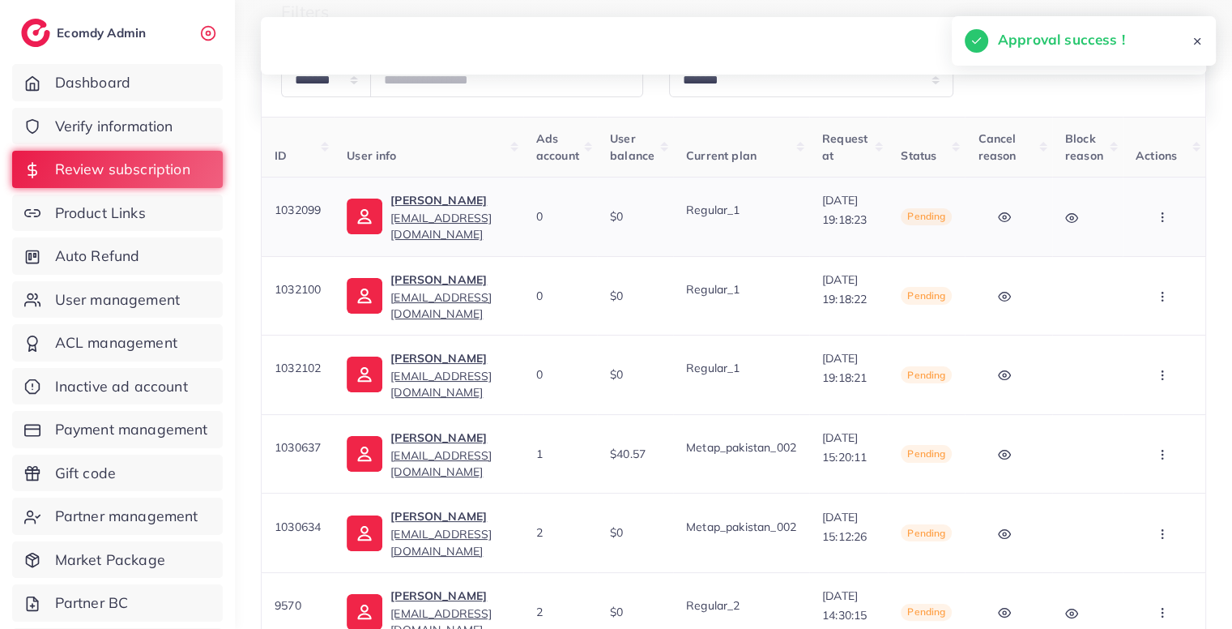
click at [1173, 213] on button "button" at bounding box center [1164, 216] width 57 height 36
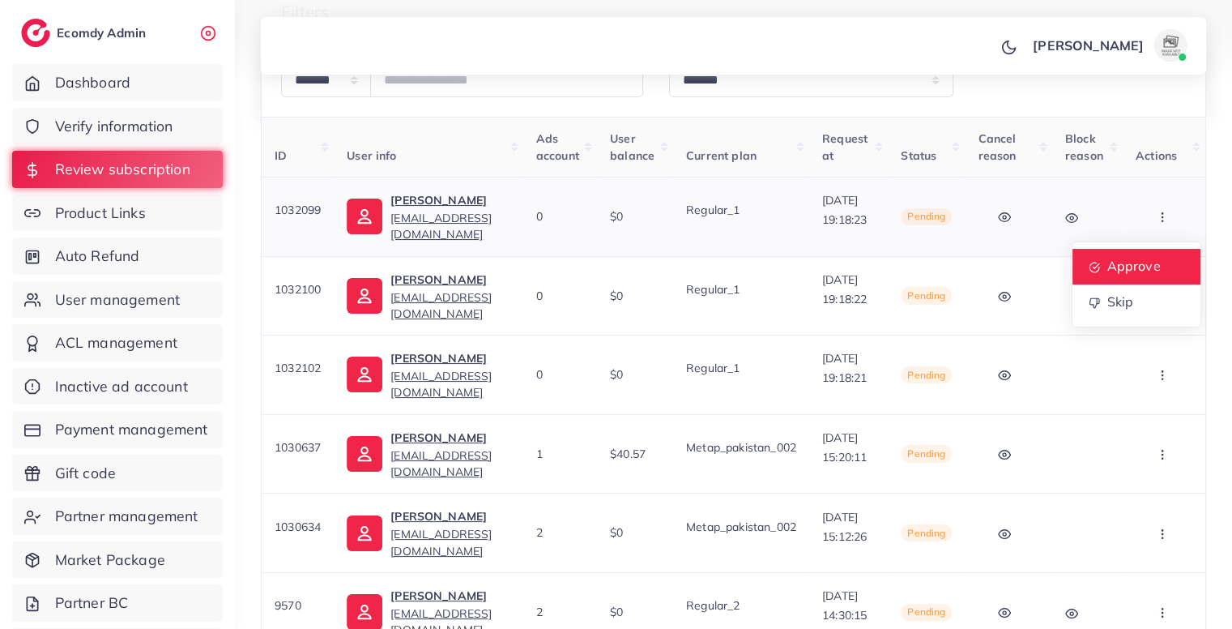
click at [1150, 254] on link "Approve" at bounding box center [1136, 267] width 128 height 36
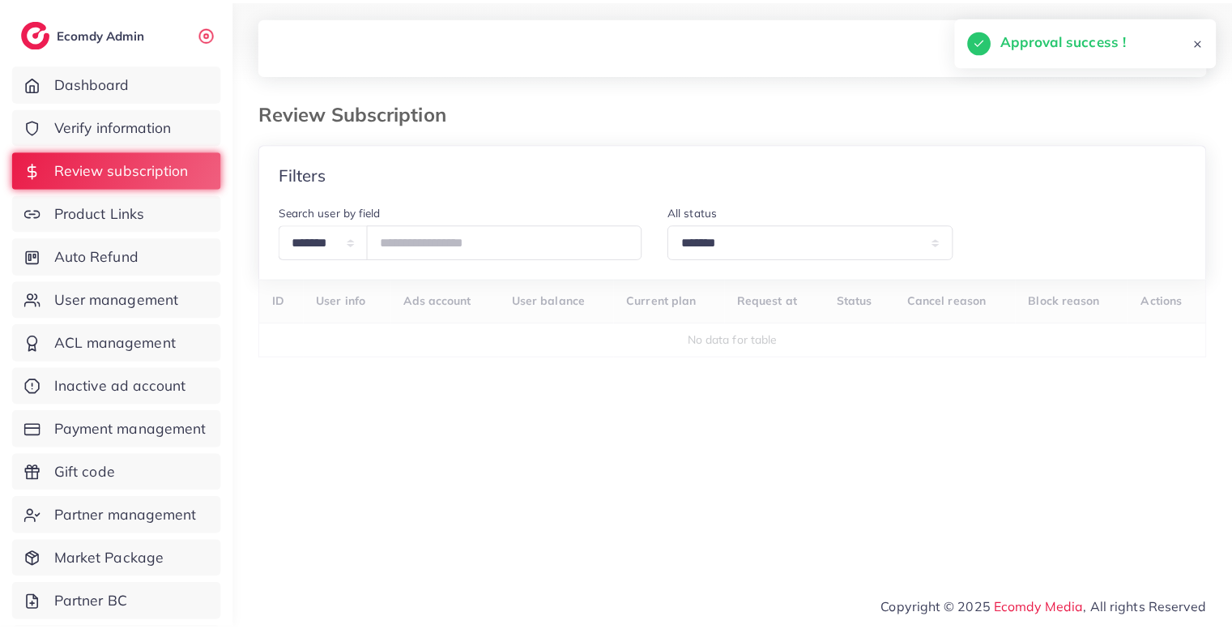
scroll to position [0, 0]
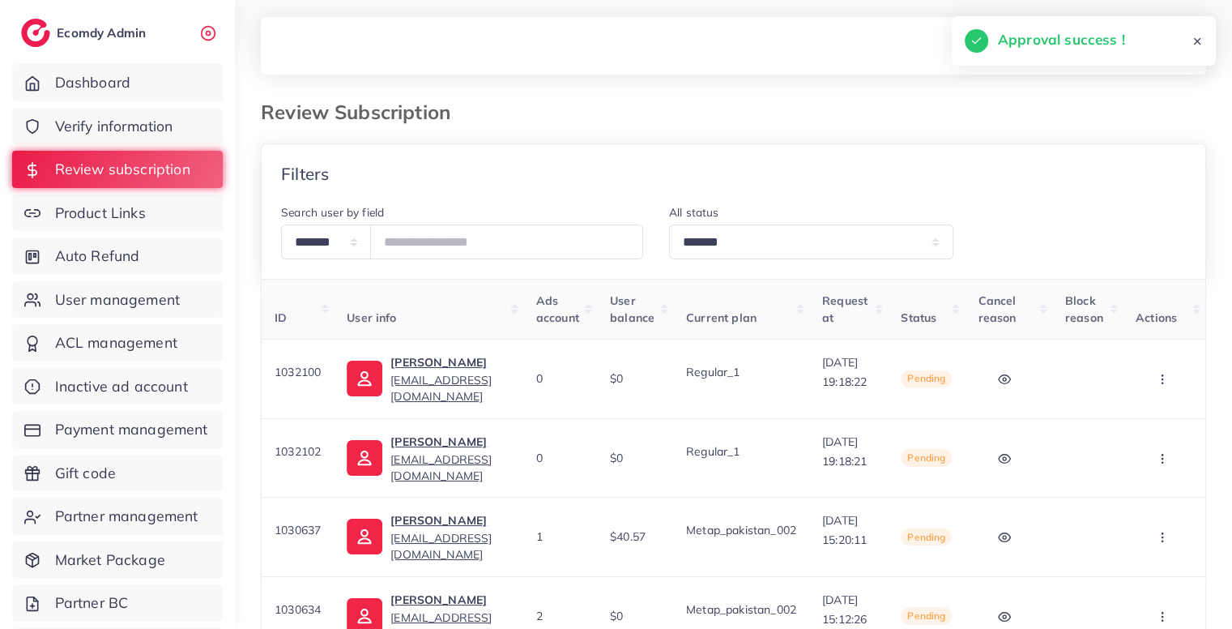
click at [1123, 513] on td at bounding box center [1087, 536] width 70 height 79
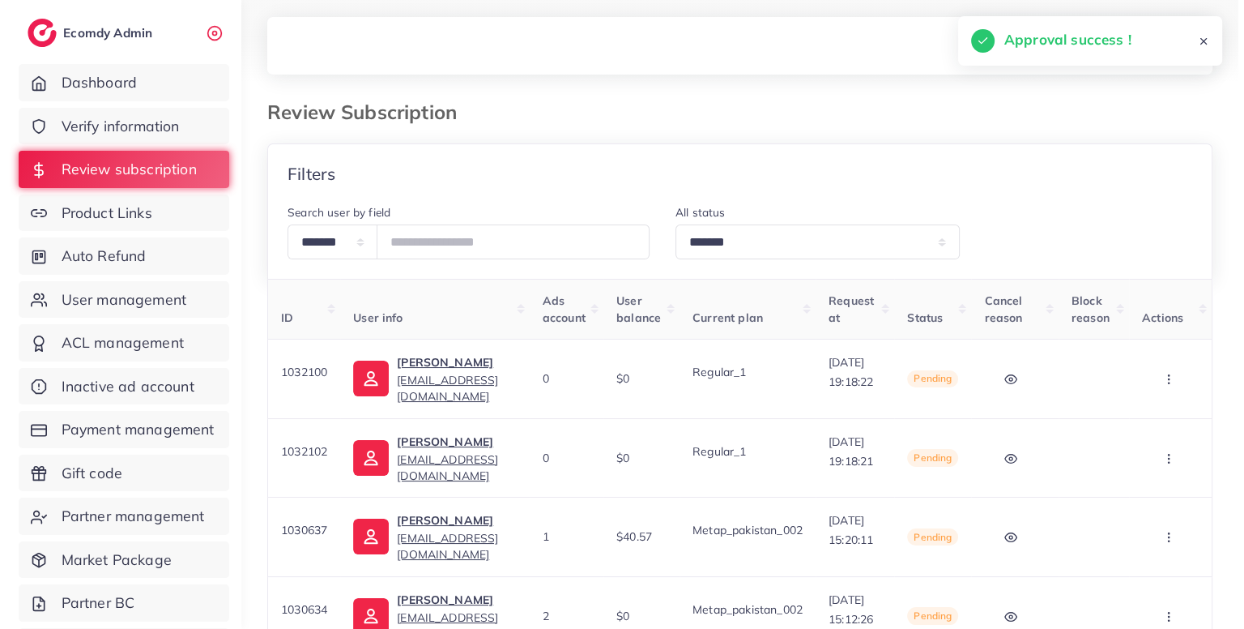
scroll to position [0, 28]
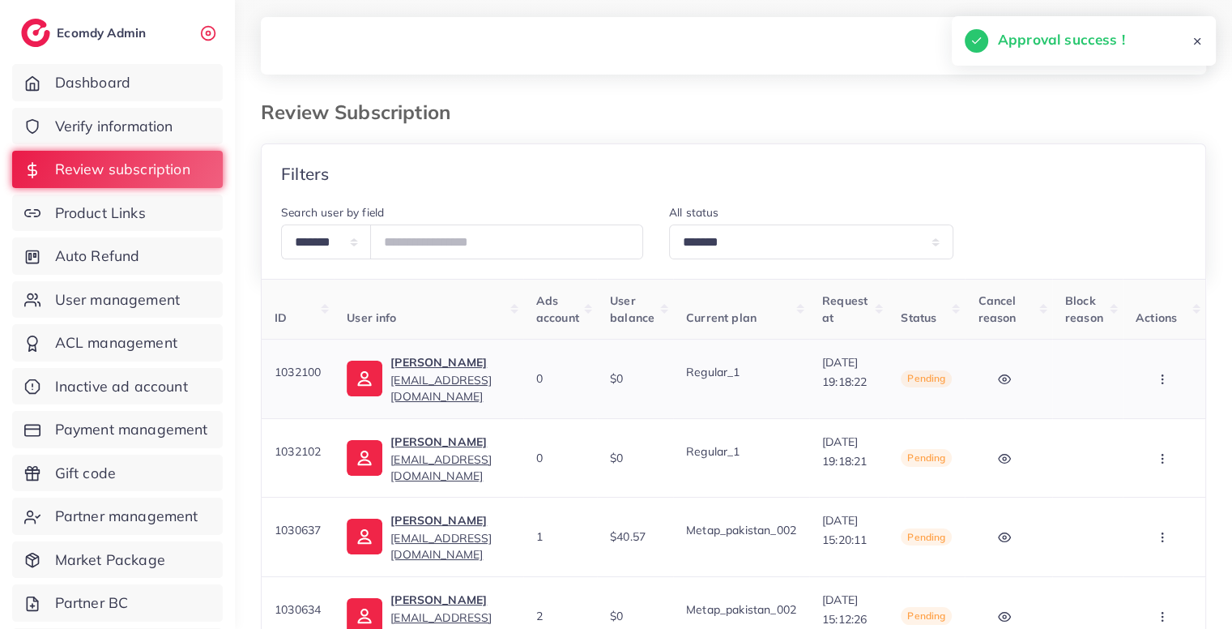
click at [1160, 386] on button "button" at bounding box center [1164, 378] width 57 height 36
click at [1139, 422] on span "Approve" at bounding box center [1132, 428] width 53 height 16
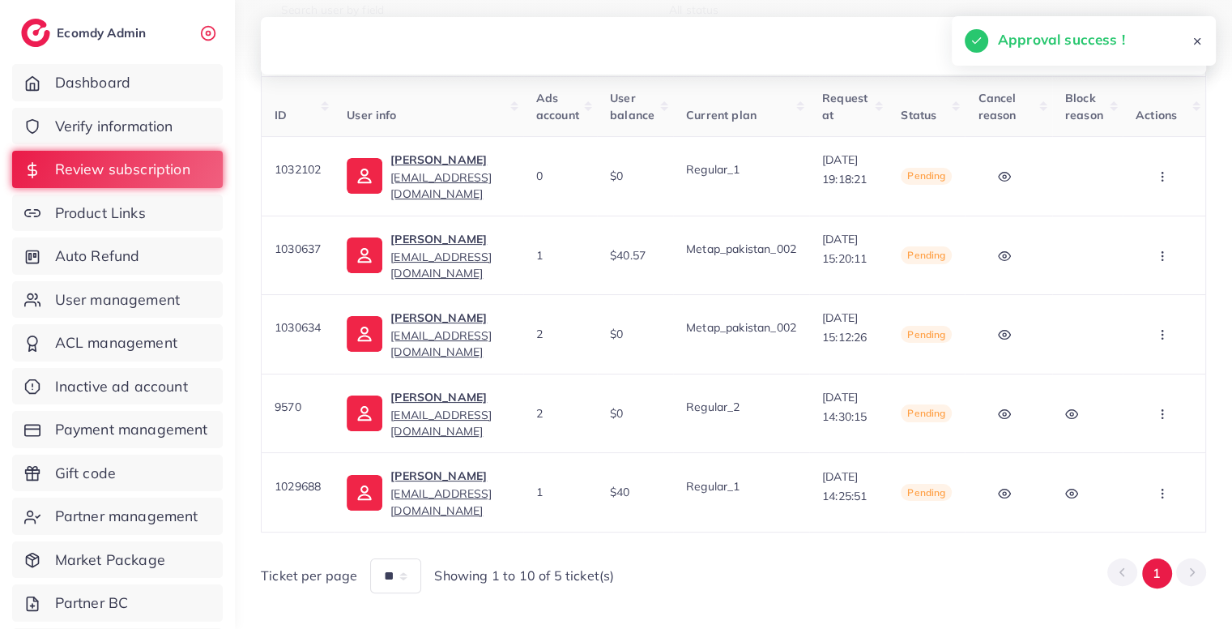
scroll to position [201, 0]
click at [1163, 188] on button "button" at bounding box center [1164, 178] width 57 height 36
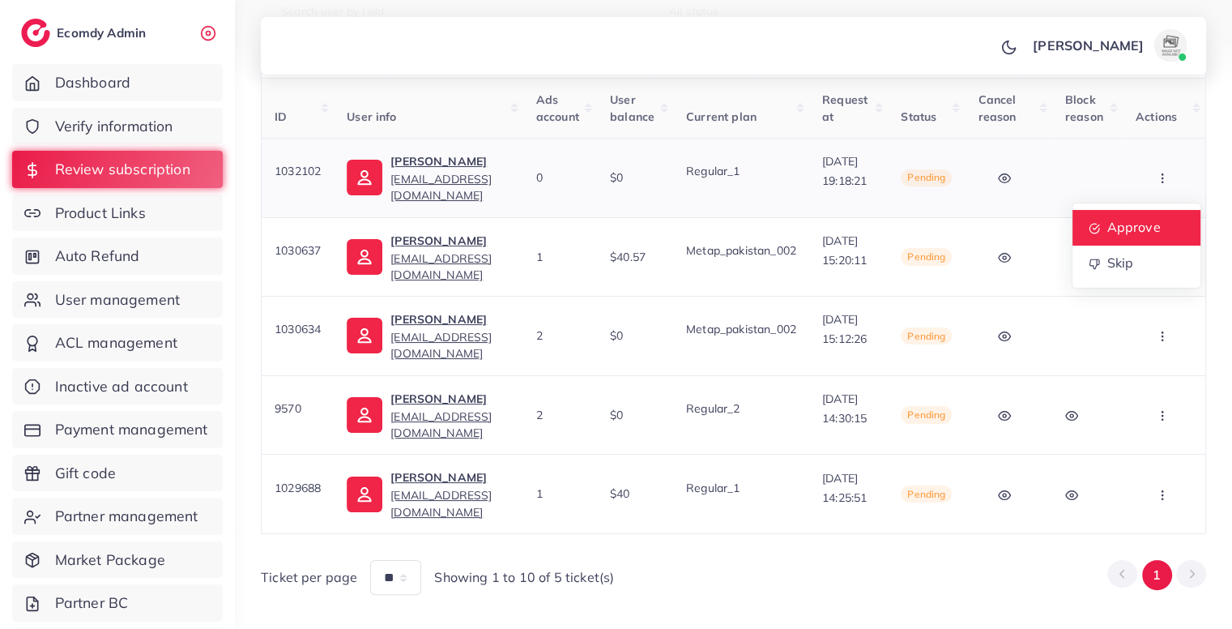
click at [1147, 220] on span "Approve" at bounding box center [1132, 227] width 53 height 16
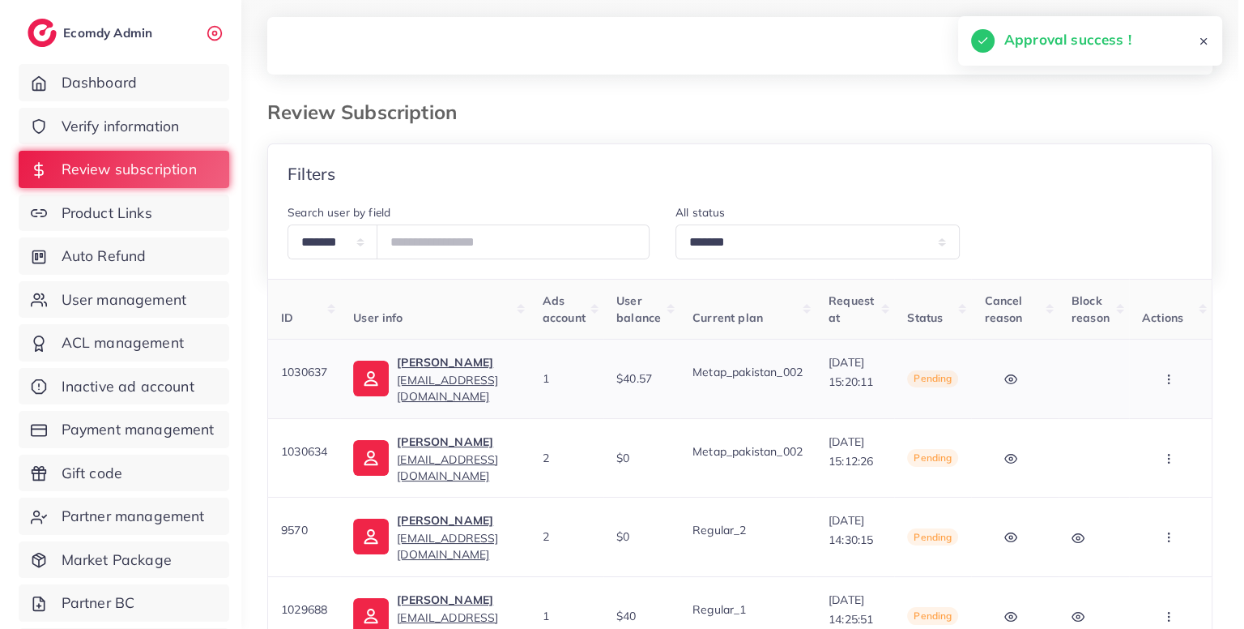
scroll to position [0, 28]
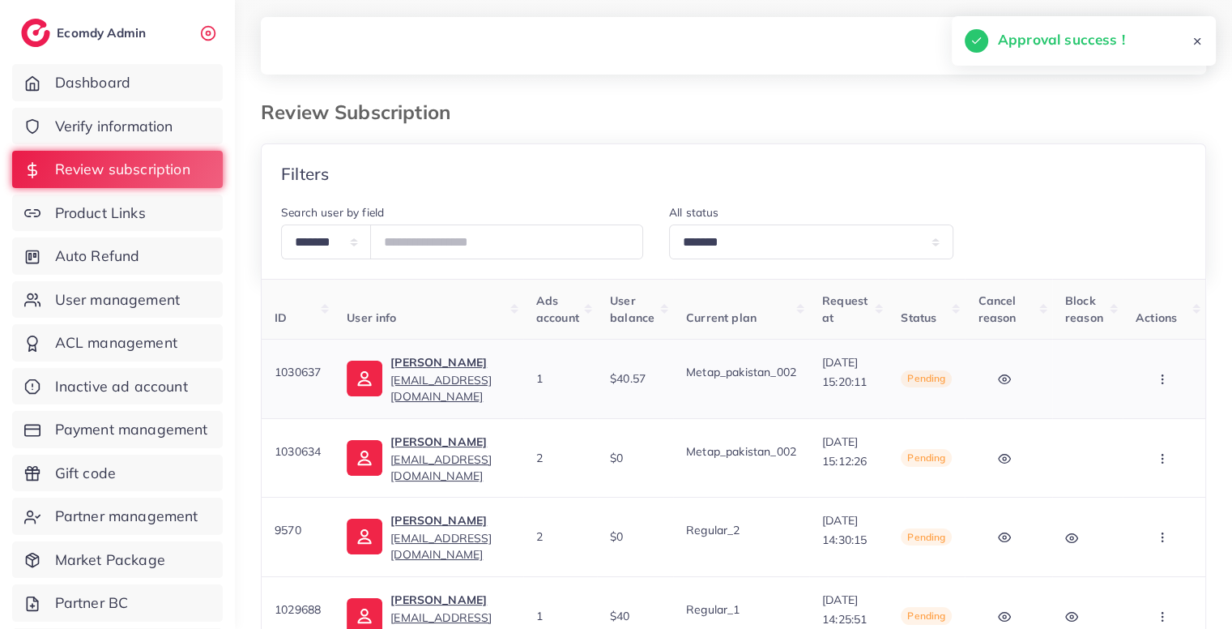
click at [1169, 378] on icon "button" at bounding box center [1162, 379] width 13 height 13
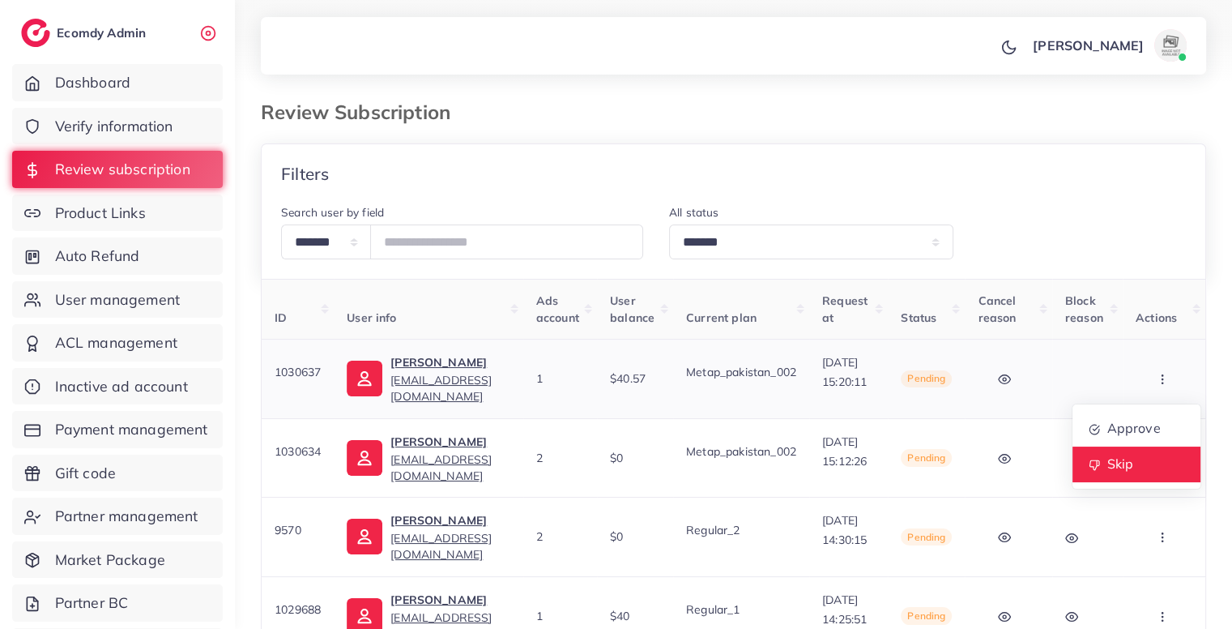
click at [1121, 465] on span "Skip" at bounding box center [1119, 463] width 27 height 16
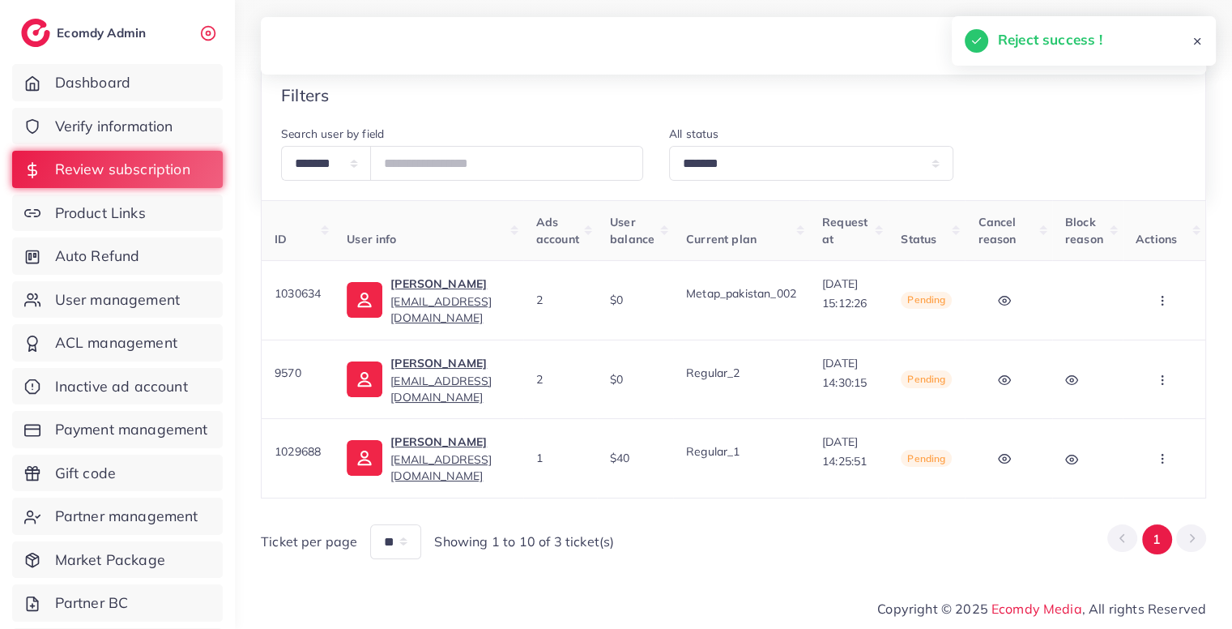
scroll to position [0, 25]
click at [1176, 282] on button "button" at bounding box center [1164, 300] width 57 height 36
click at [1128, 377] on span "Skip" at bounding box center [1119, 385] width 27 height 16
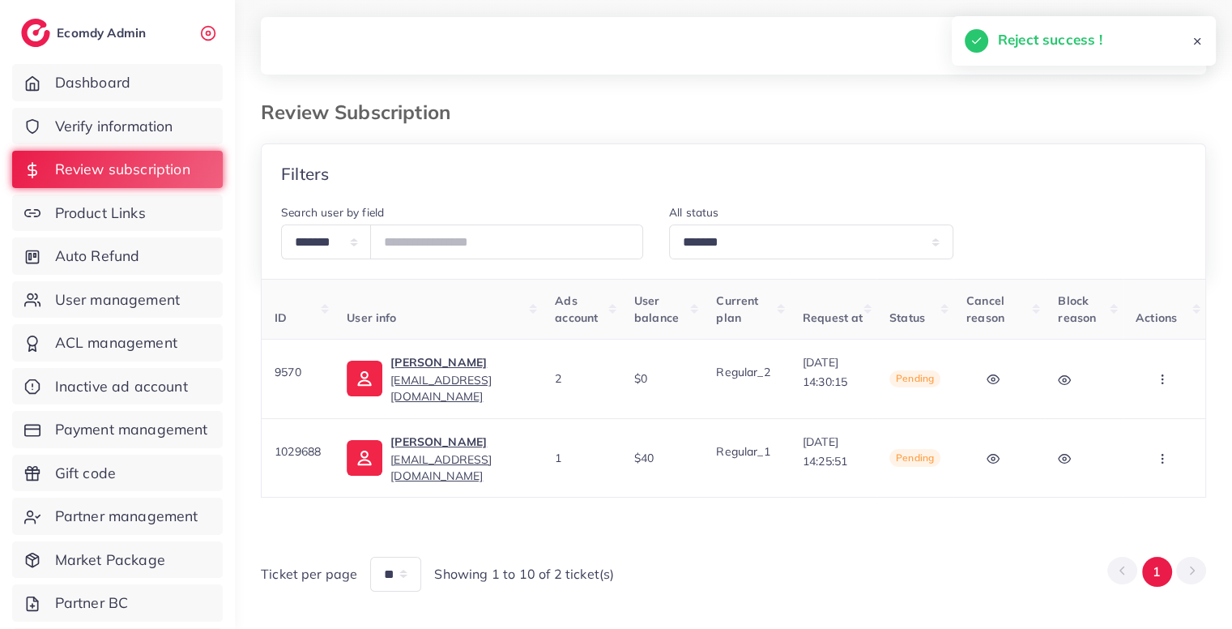
scroll to position [32, 0]
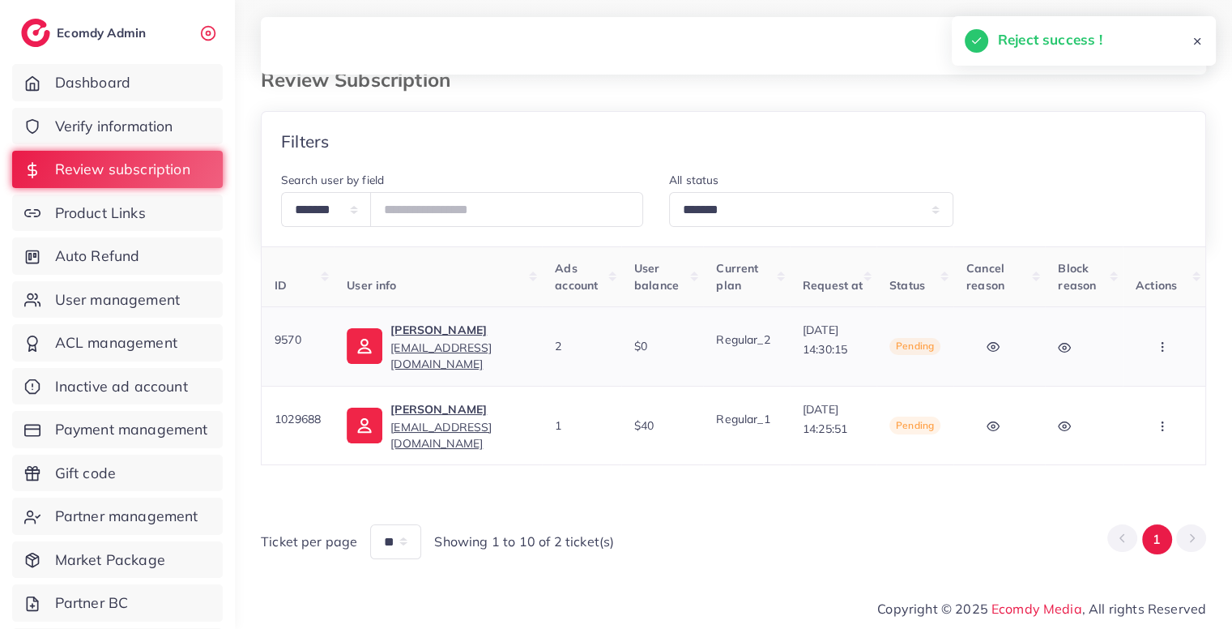
click at [1167, 350] on icon "button" at bounding box center [1162, 346] width 13 height 13
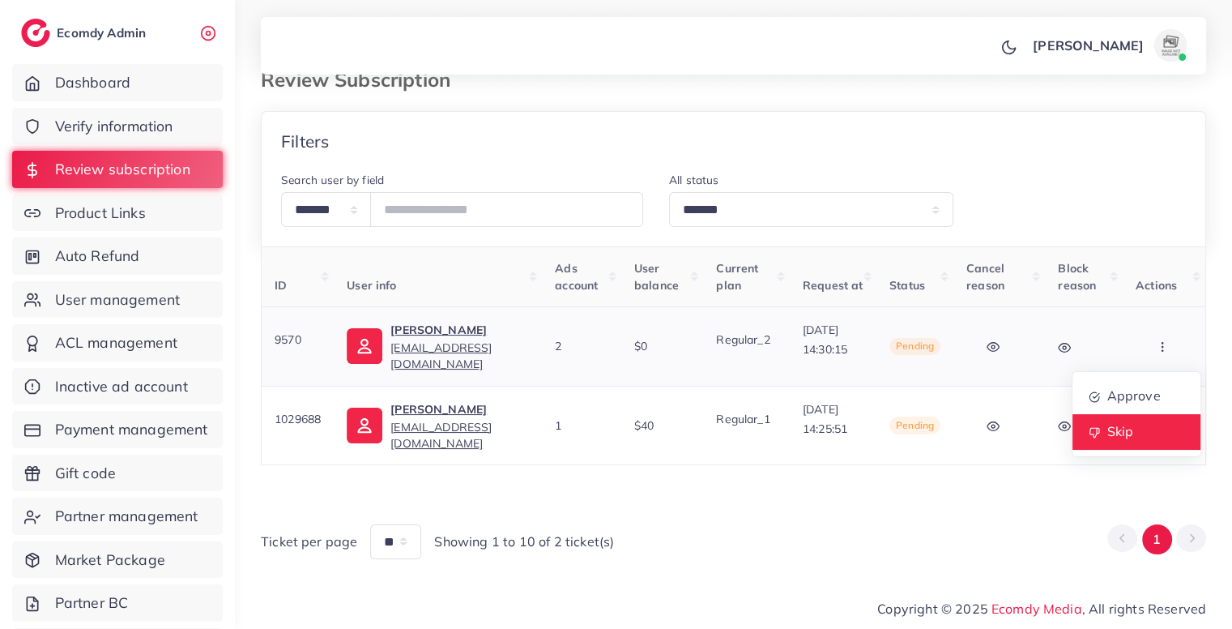
click at [1134, 427] on link "Skip" at bounding box center [1136, 432] width 128 height 36
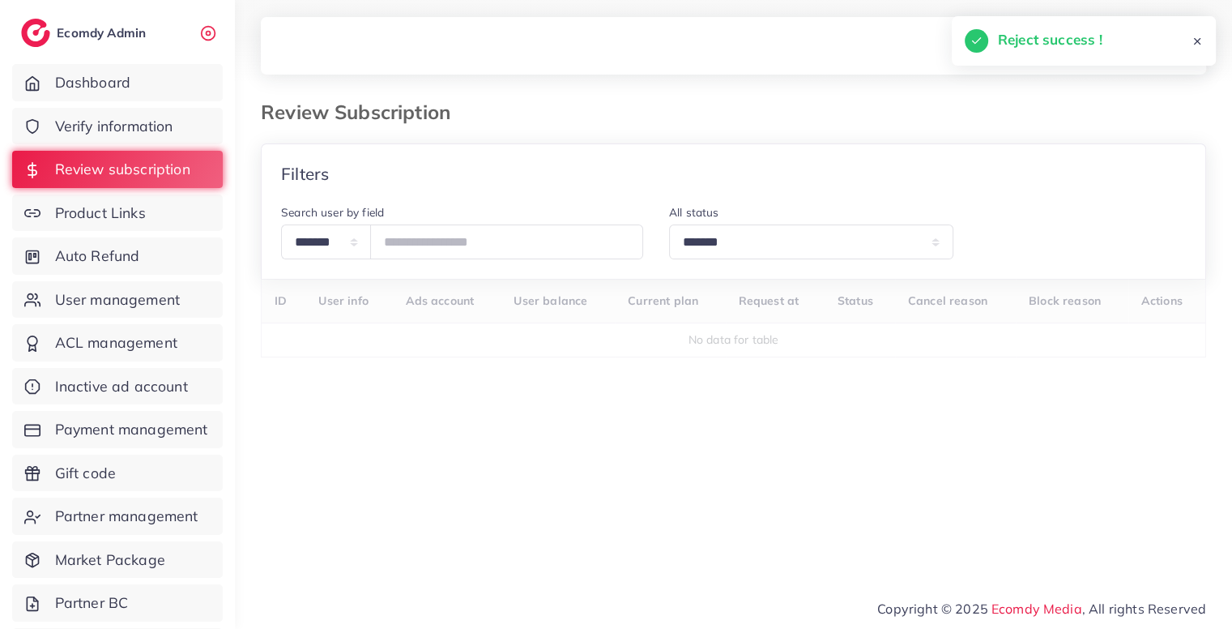
scroll to position [0, 0]
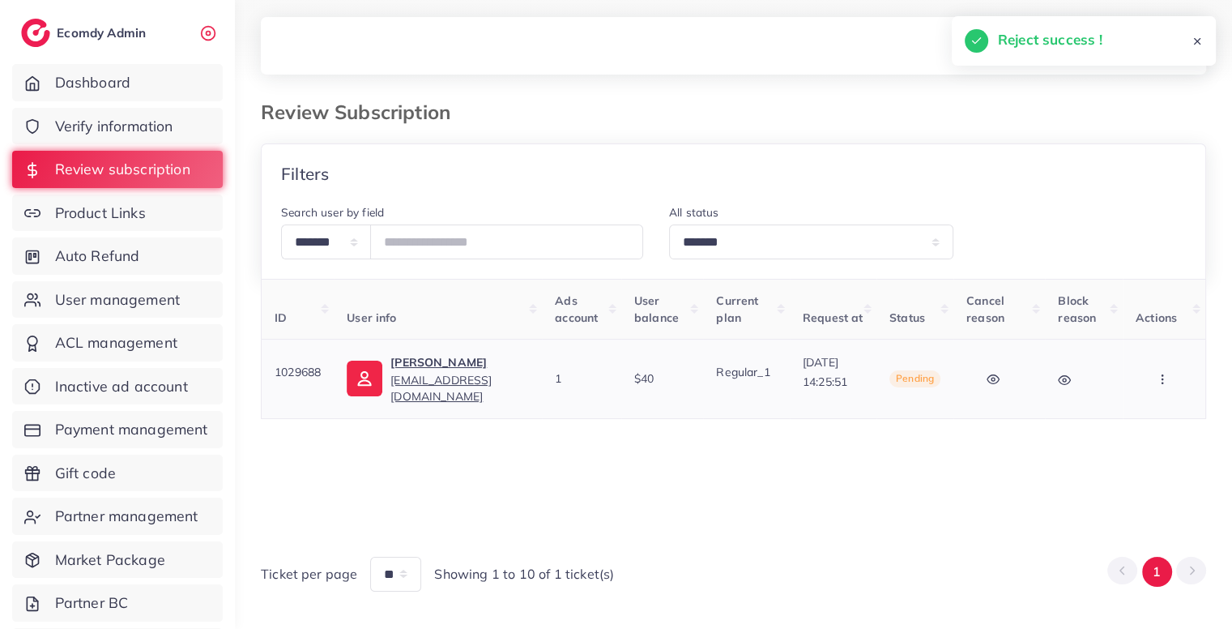
click at [1170, 360] on button "button" at bounding box center [1164, 378] width 57 height 36
click at [1128, 465] on span "Skip" at bounding box center [1119, 463] width 27 height 16
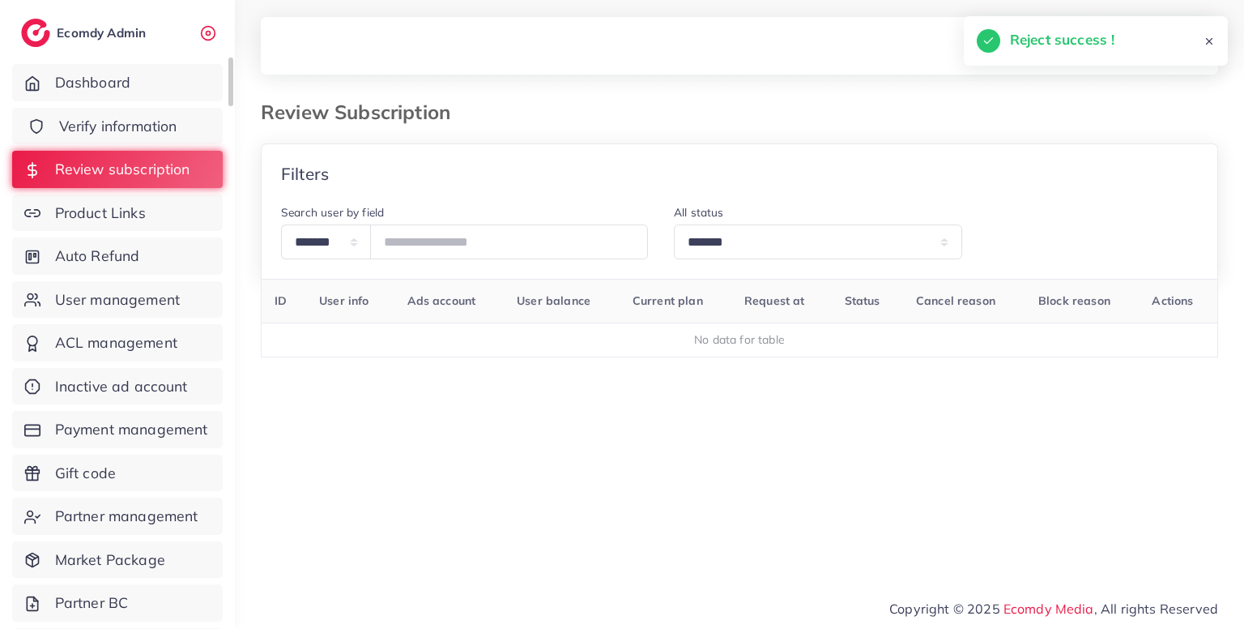
click at [160, 140] on link "Verify information" at bounding box center [117, 126] width 211 height 37
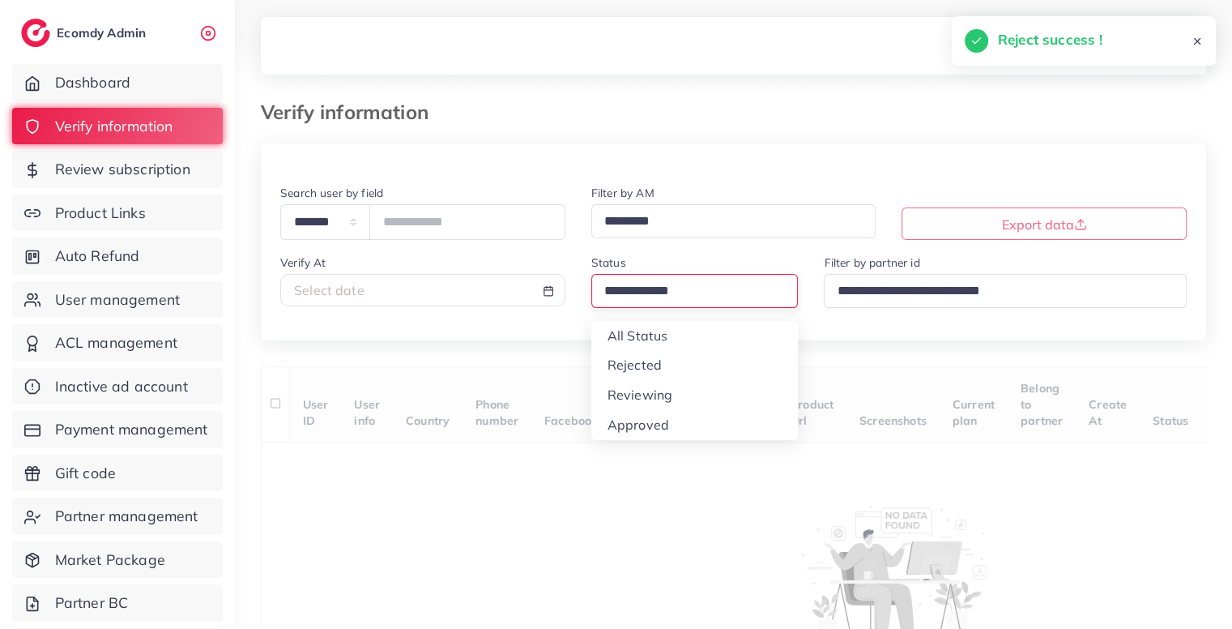
click at [662, 299] on input "Search for option" at bounding box center [688, 291] width 179 height 25
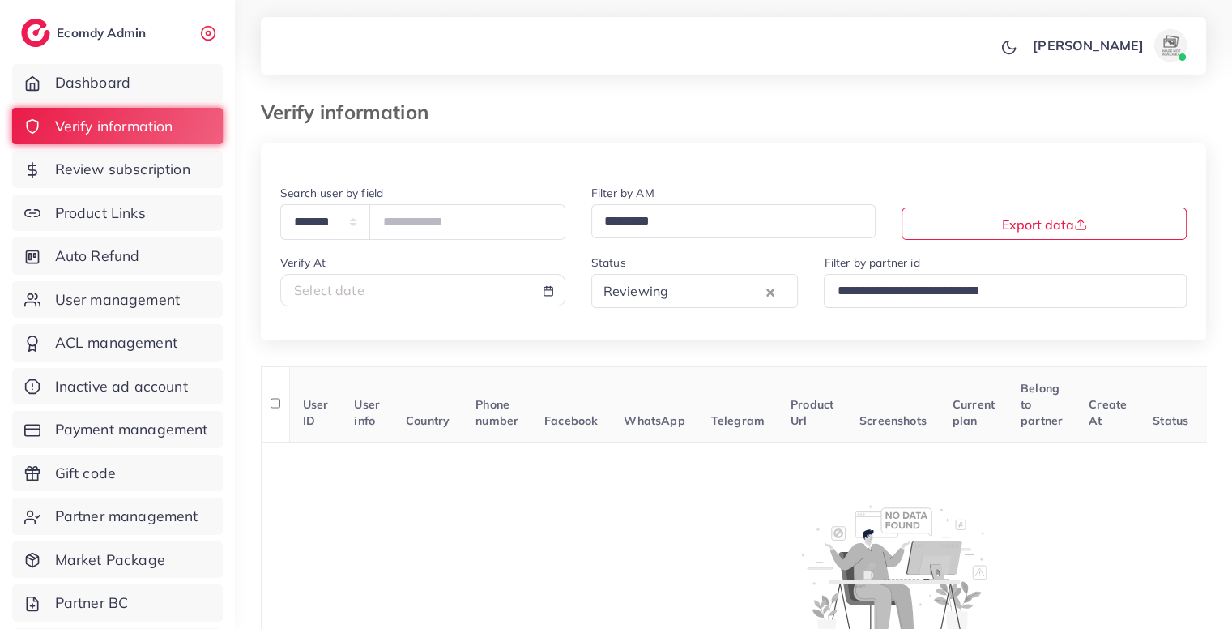
scroll to position [151, 0]
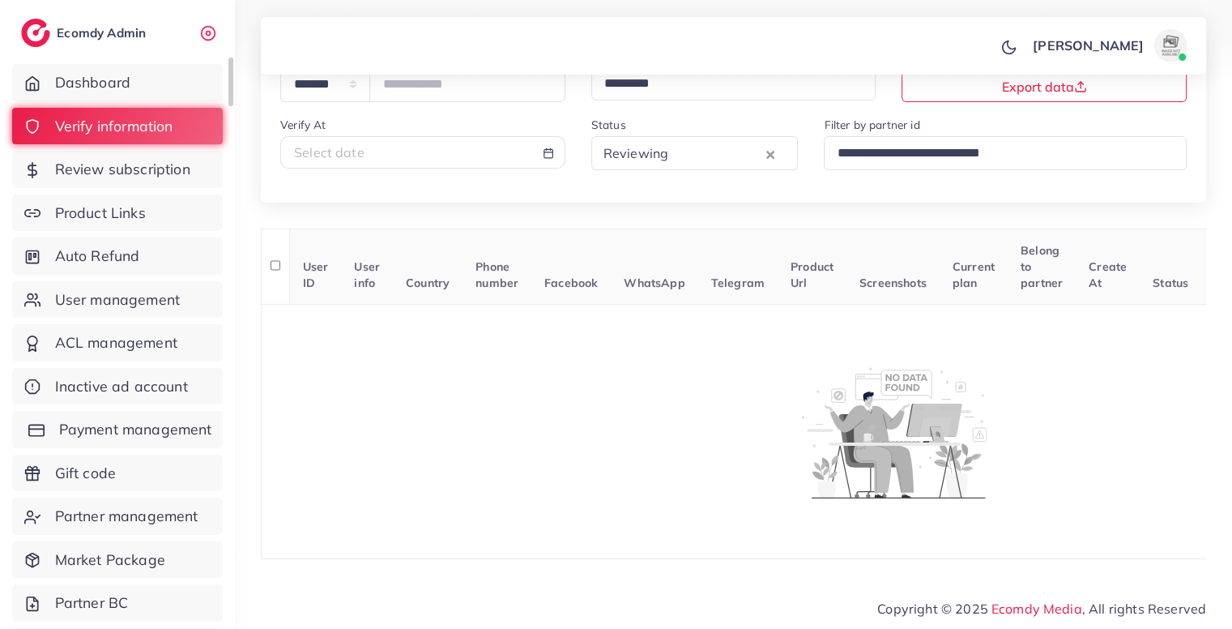
click at [94, 432] on span "Payment management" at bounding box center [135, 429] width 153 height 21
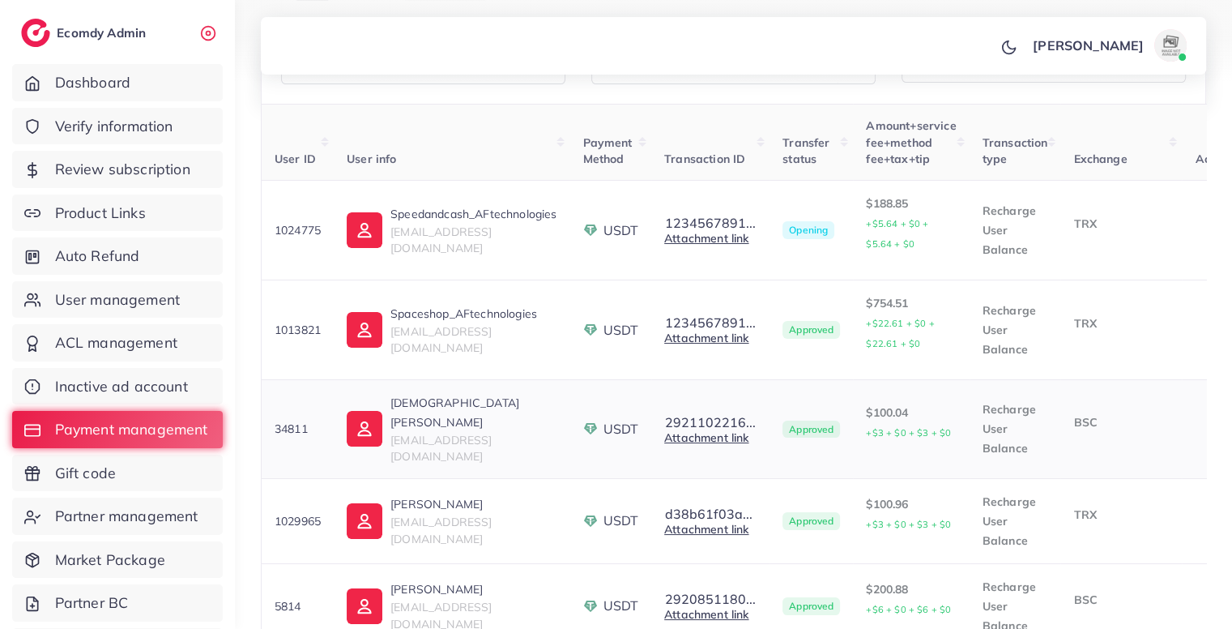
scroll to position [0, 181]
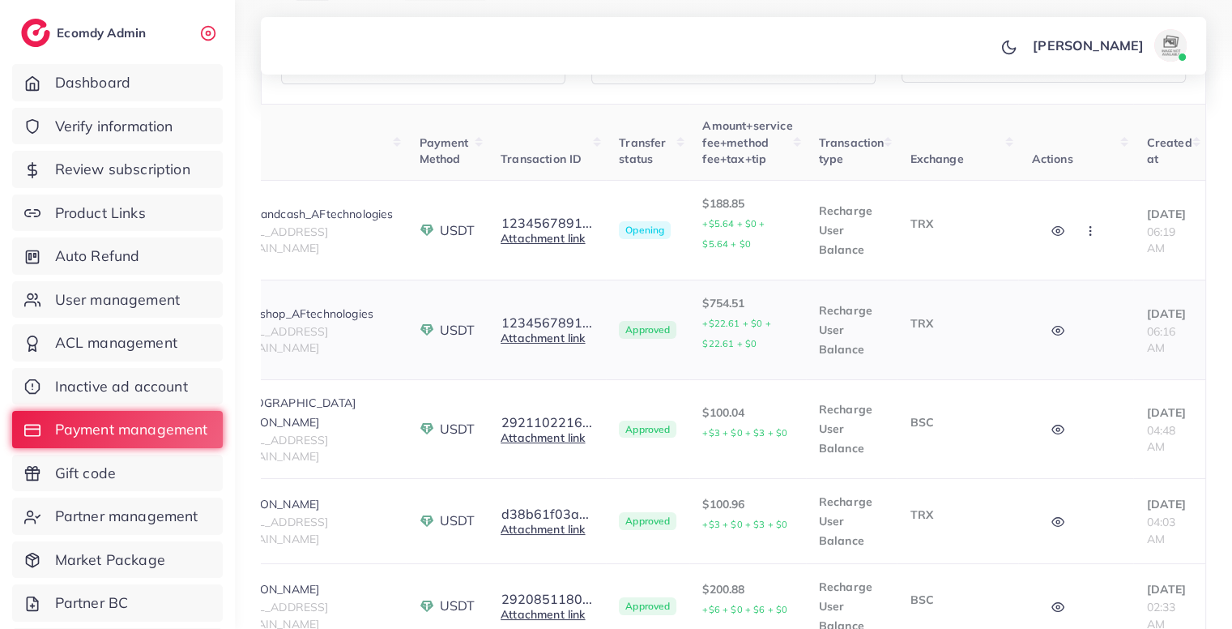
click at [1051, 326] on icon "button" at bounding box center [1057, 330] width 13 height 13
click at [143, 296] on span "User management" at bounding box center [121, 299] width 125 height 21
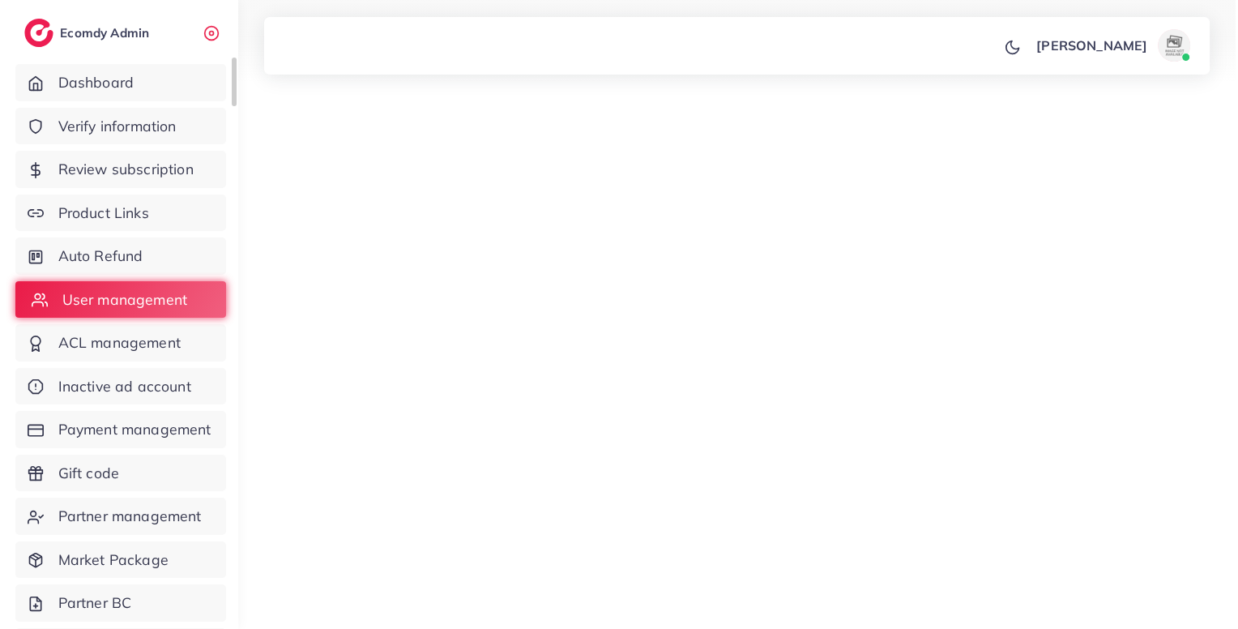
scroll to position [0, 168]
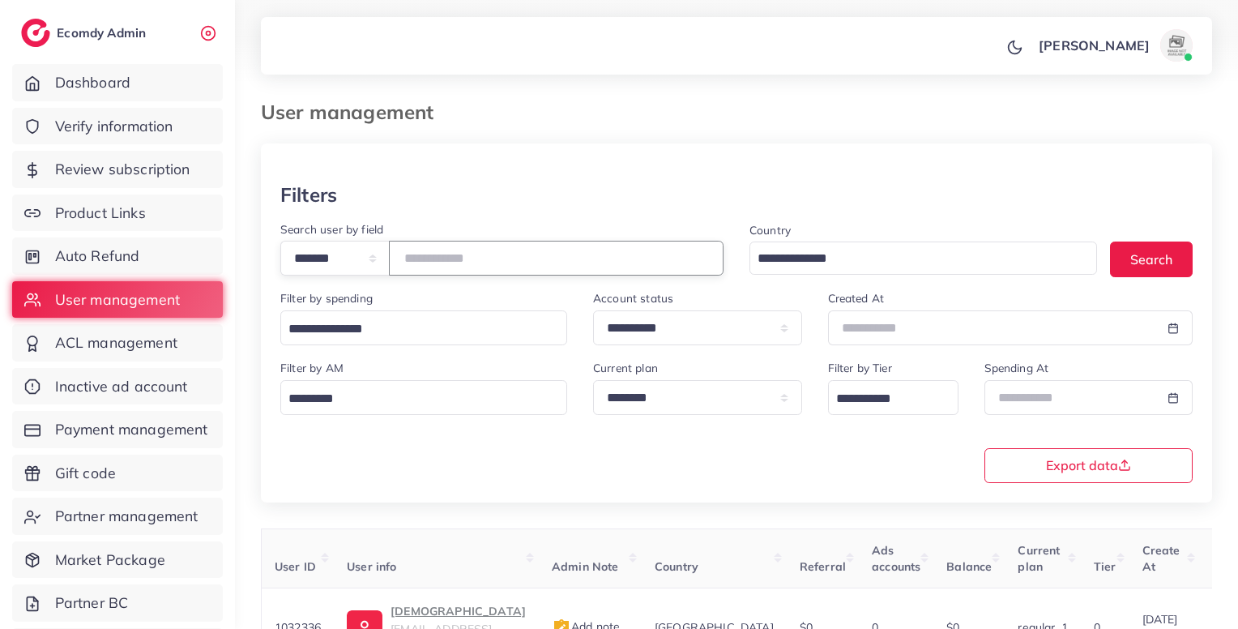
paste input "*******"
click at [488, 262] on input "*******" at bounding box center [556, 258] width 335 height 35
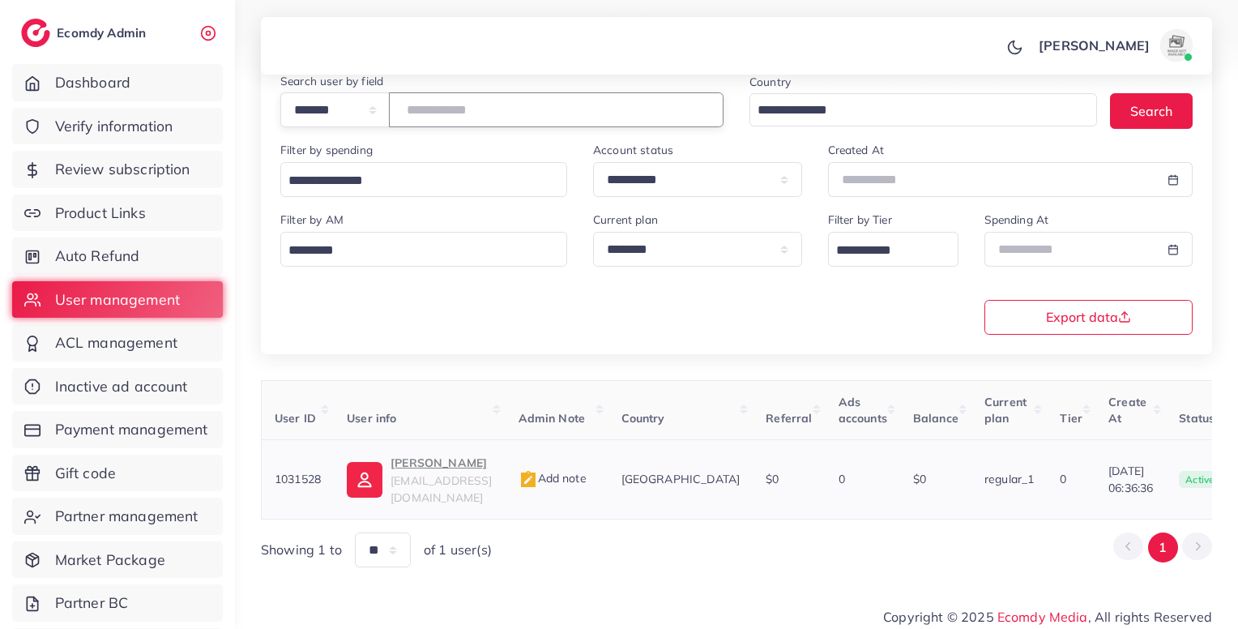
scroll to position [0, 308]
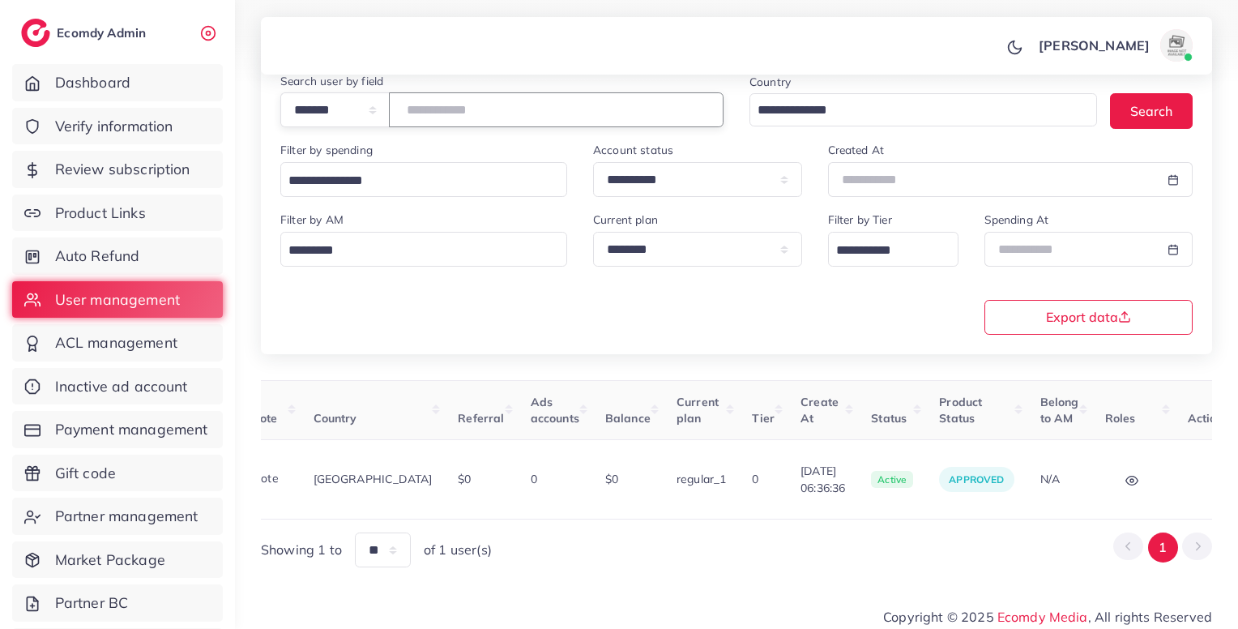
type input "*******"
click at [138, 126] on span "Verify information" at bounding box center [118, 126] width 118 height 21
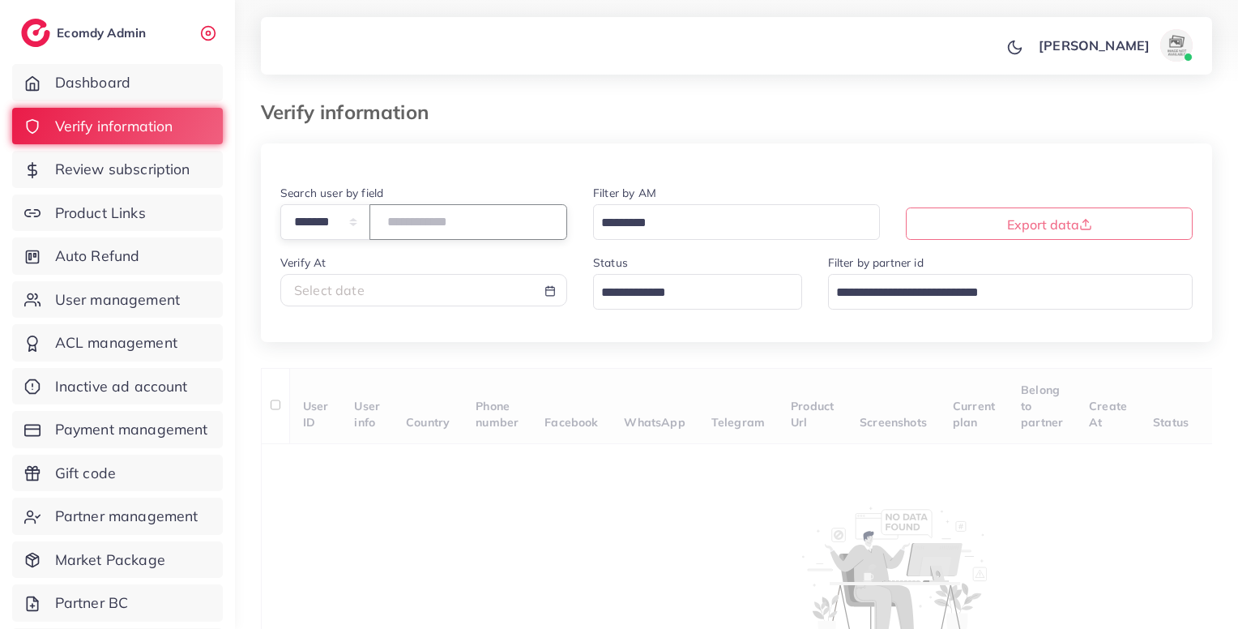
click at [509, 225] on input "number" at bounding box center [468, 221] width 198 height 35
paste input "*******"
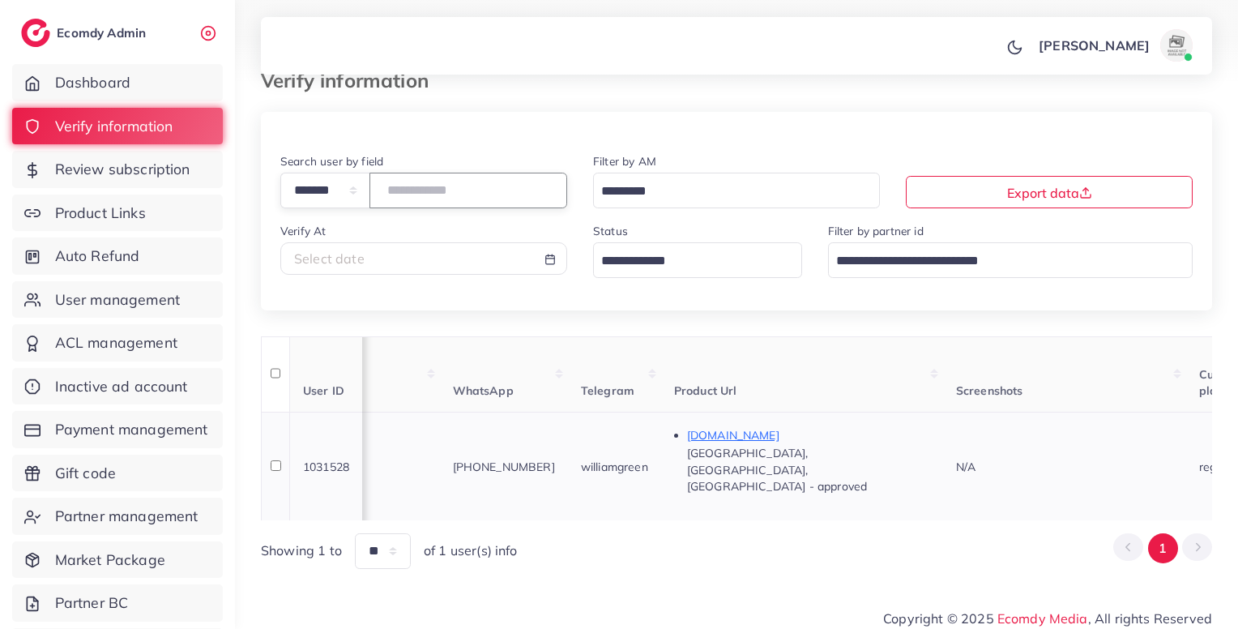
scroll to position [0, 596]
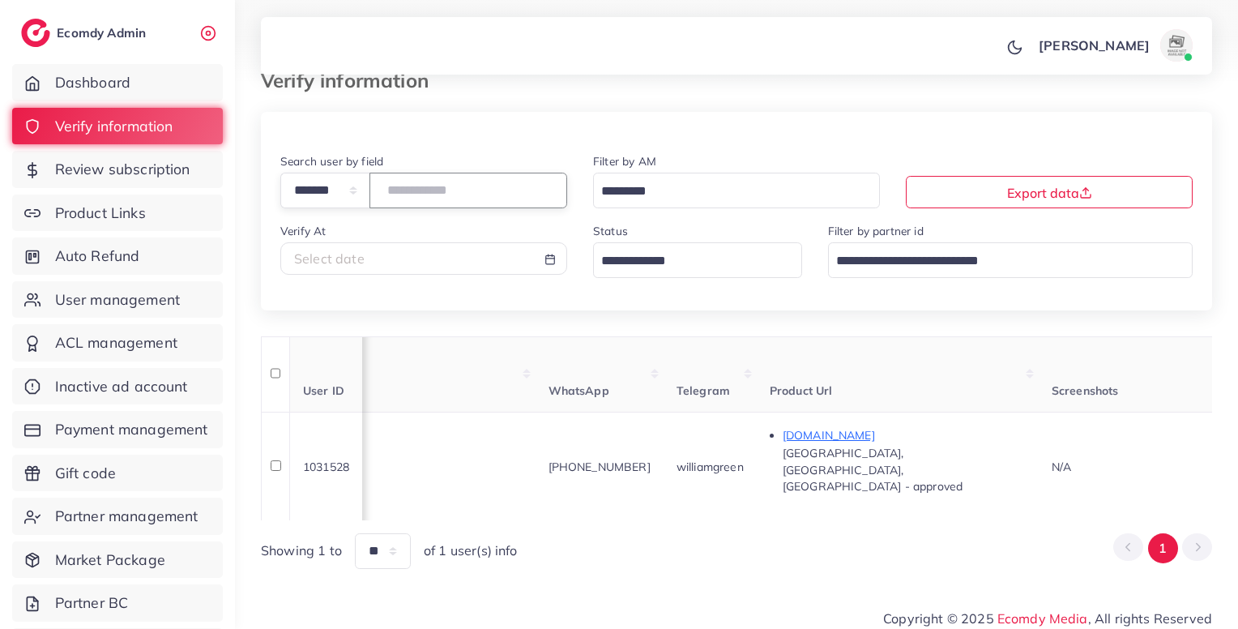
type input "*******"
click at [103, 297] on span "User management" at bounding box center [121, 299] width 125 height 21
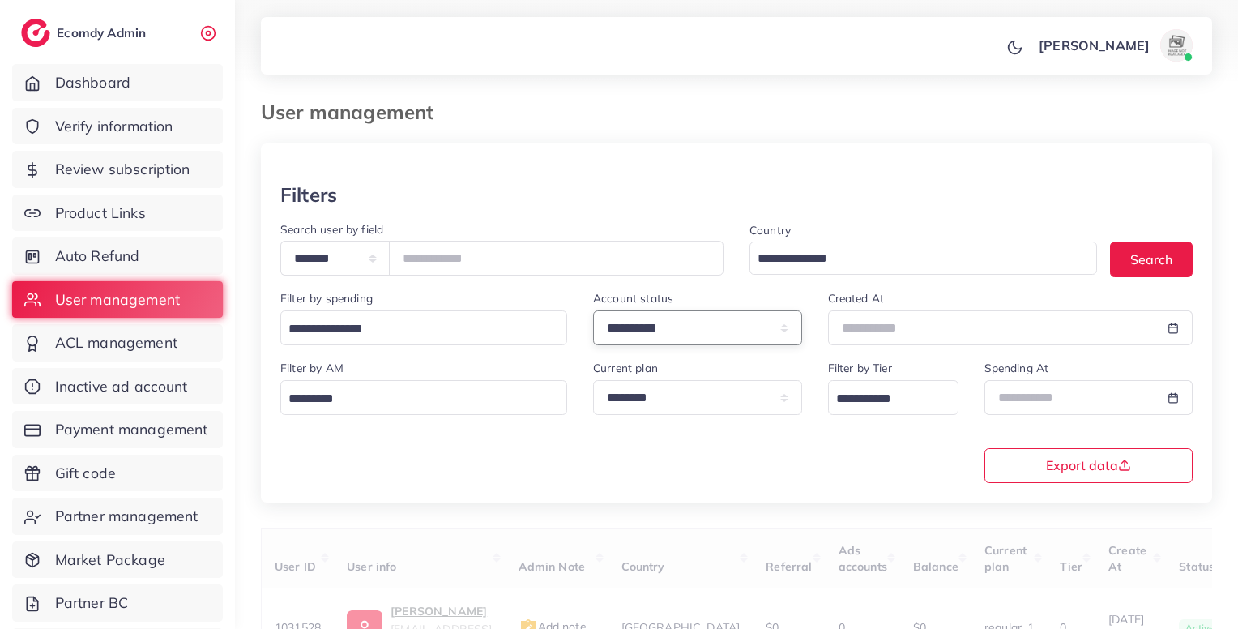
drag, startPoint x: 681, startPoint y: 328, endPoint x: 647, endPoint y: 437, distance: 114.5
click at [647, 437] on div "**********" at bounding box center [736, 342] width 951 height 319
select select "*******"
click at [593, 312] on select "**********" at bounding box center [697, 327] width 209 height 35
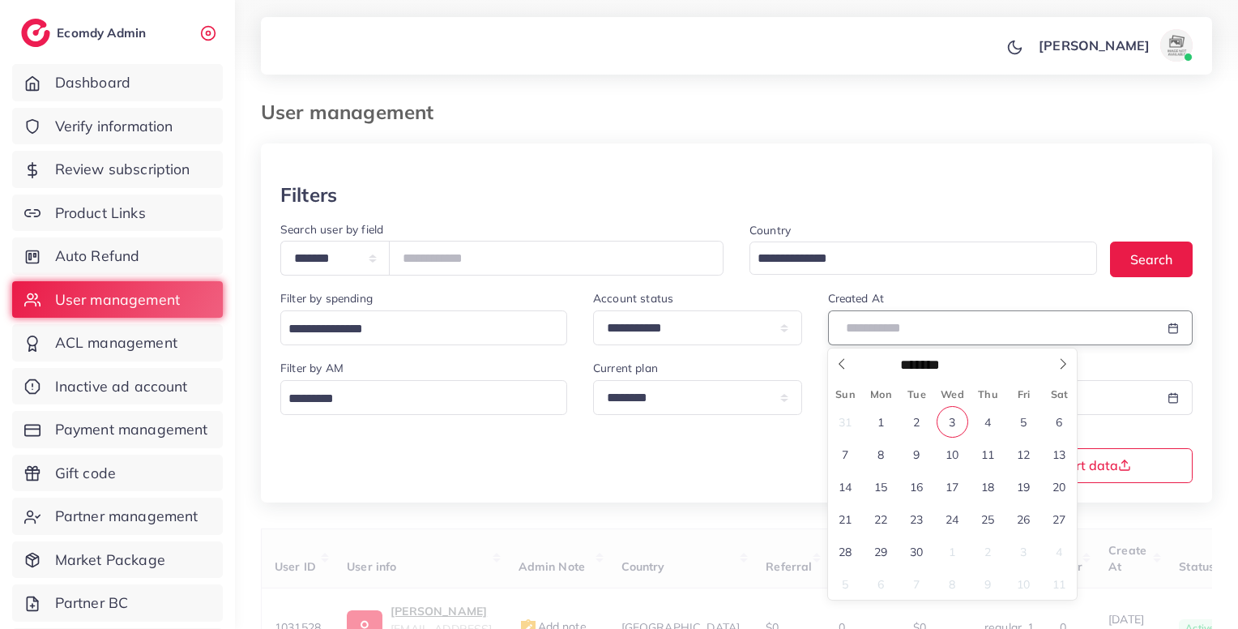
click at [889, 341] on input "text" at bounding box center [992, 327] width 328 height 35
click at [927, 422] on span "2" at bounding box center [917, 422] width 32 height 32
type input "**********"
click at [927, 422] on span "2" at bounding box center [917, 422] width 32 height 32
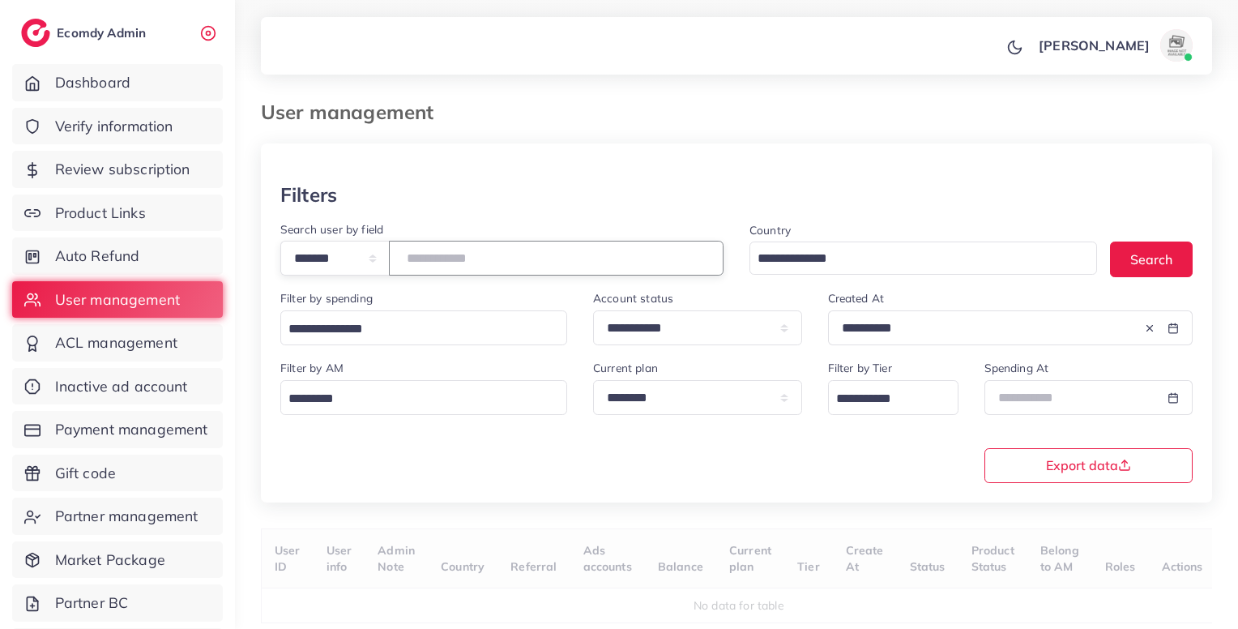
click at [506, 271] on input "number" at bounding box center [556, 258] width 335 height 35
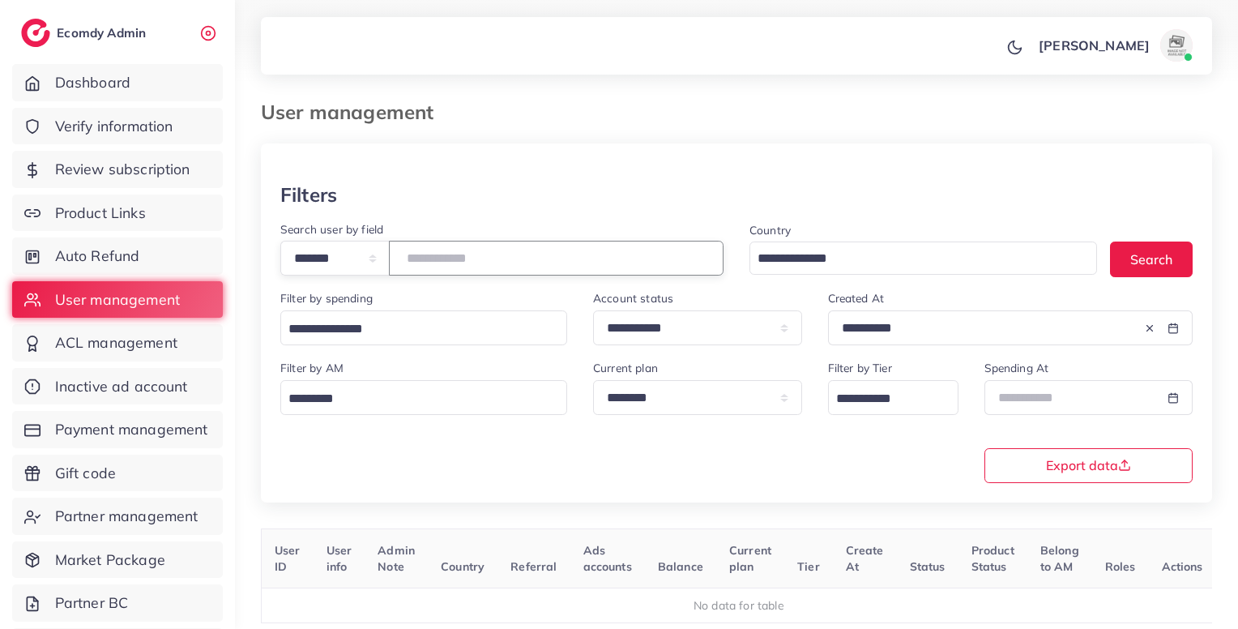
paste input "*******"
type input "*******"
click at [1147, 330] on icon at bounding box center [1149, 327] width 11 height 11
drag, startPoint x: 727, startPoint y: 329, endPoint x: 694, endPoint y: 371, distance: 53.6
click at [694, 371] on div "**********" at bounding box center [736, 342] width 951 height 319
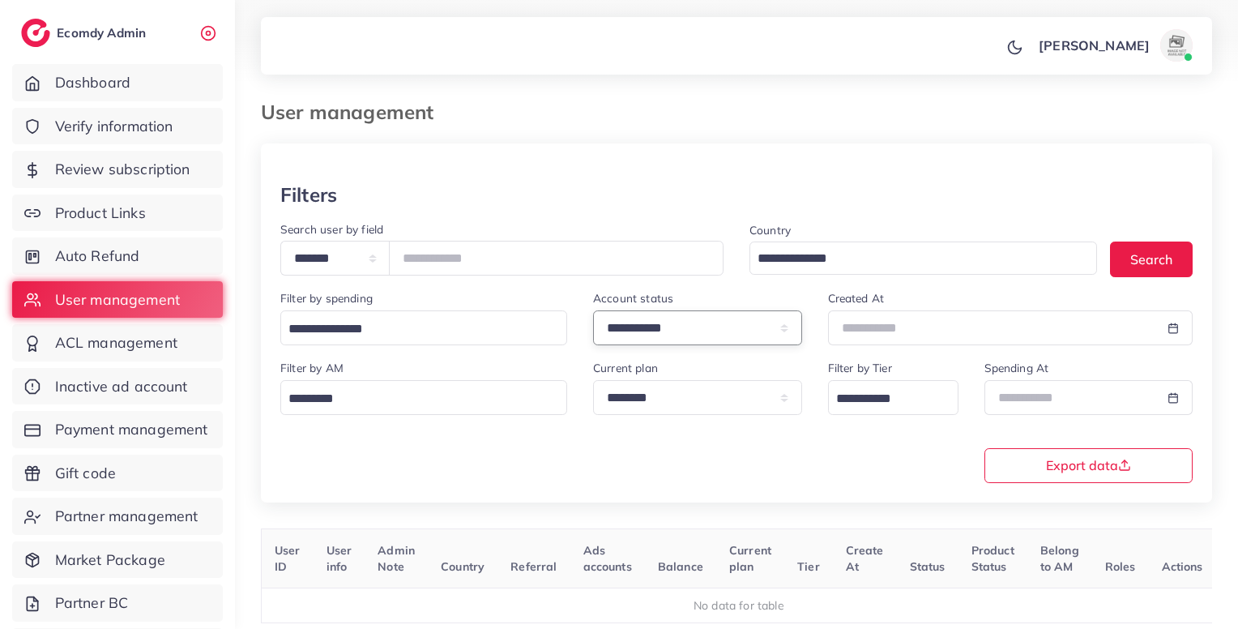
select select
click at [593, 312] on select "**********" at bounding box center [697, 327] width 209 height 35
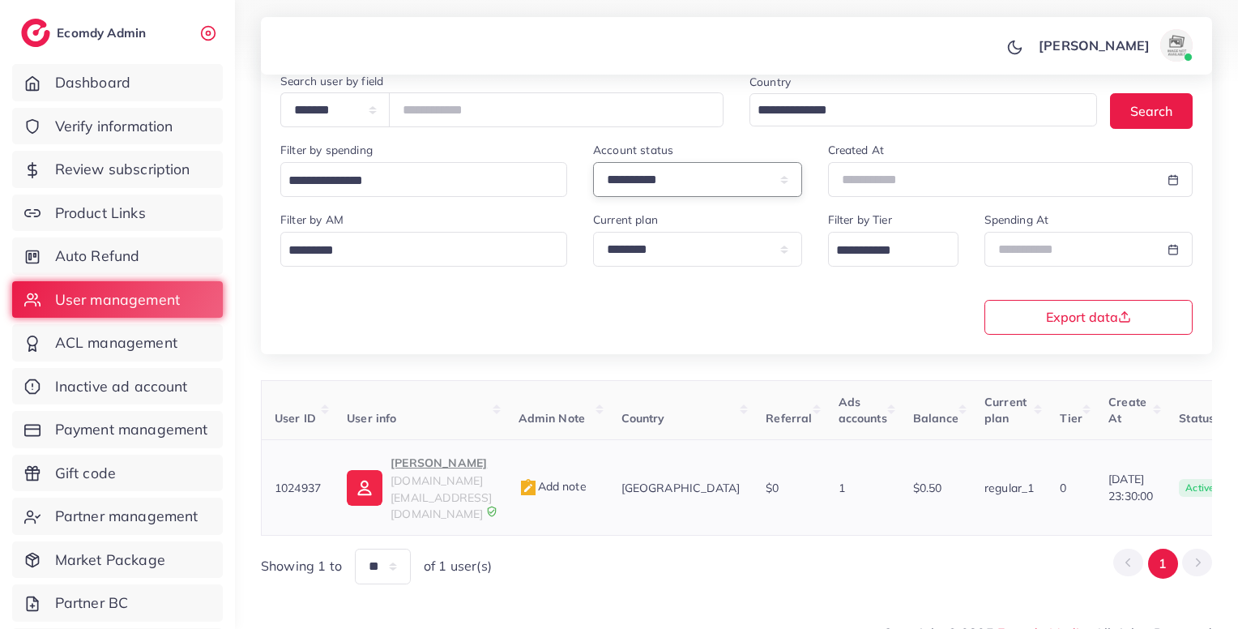
scroll to position [0, 334]
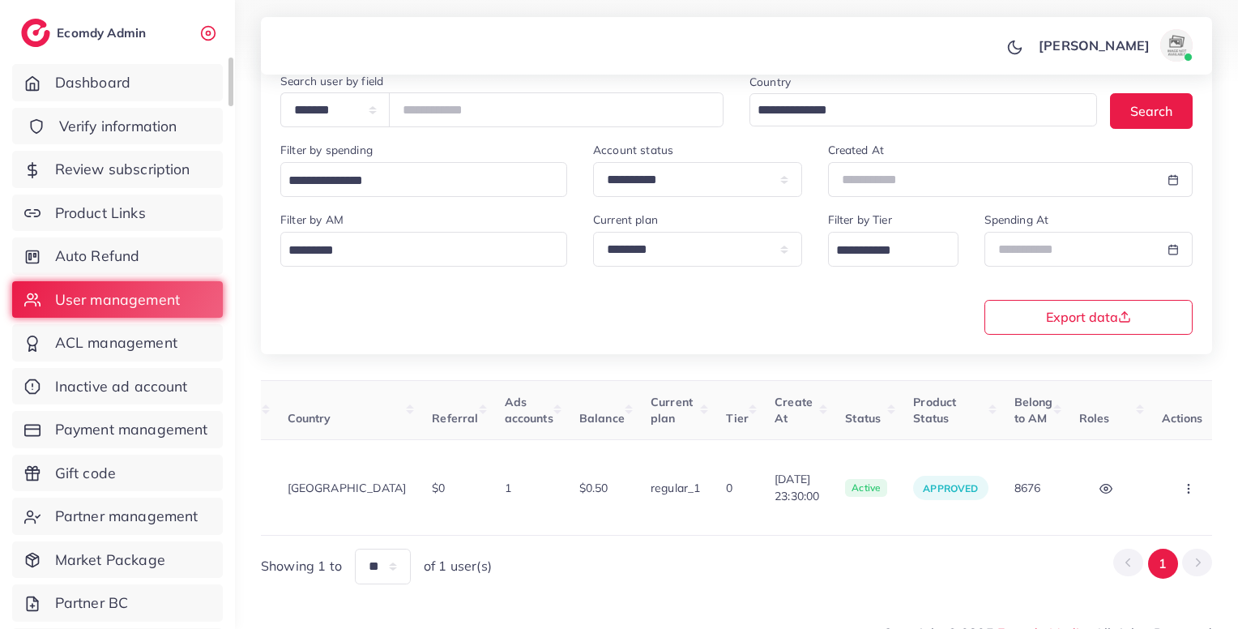
click at [107, 126] on span "Verify information" at bounding box center [118, 126] width 118 height 21
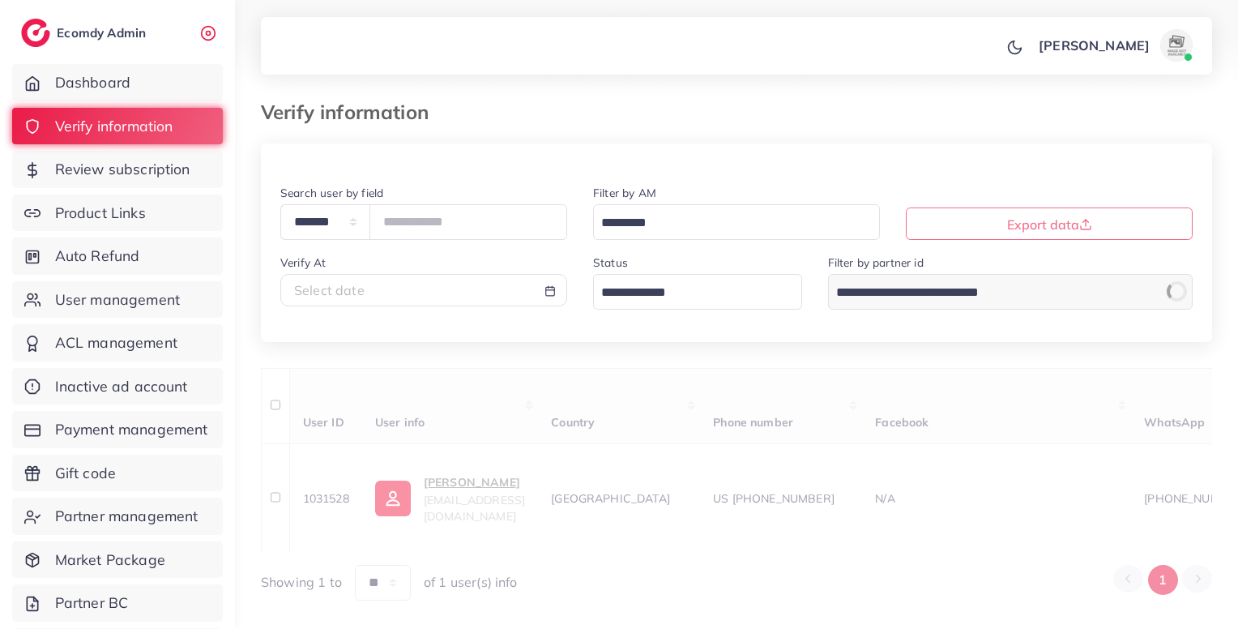
click at [727, 311] on div "Status Loading..." at bounding box center [697, 288] width 235 height 70
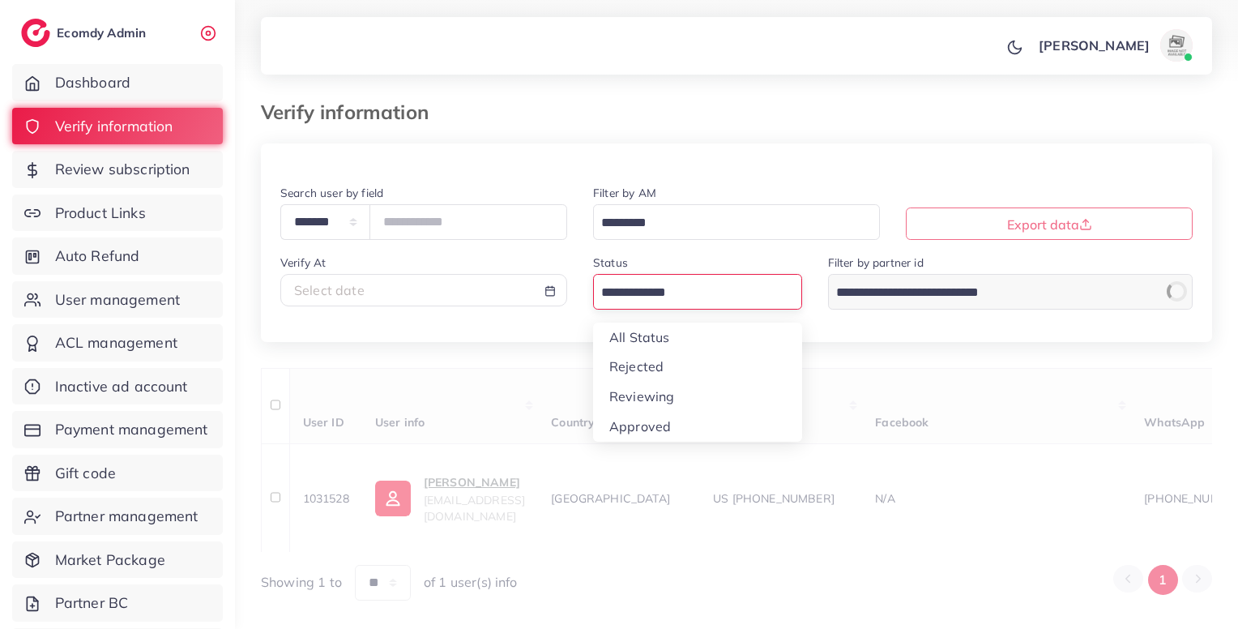
click at [709, 297] on input "Search for option" at bounding box center [687, 292] width 185 height 25
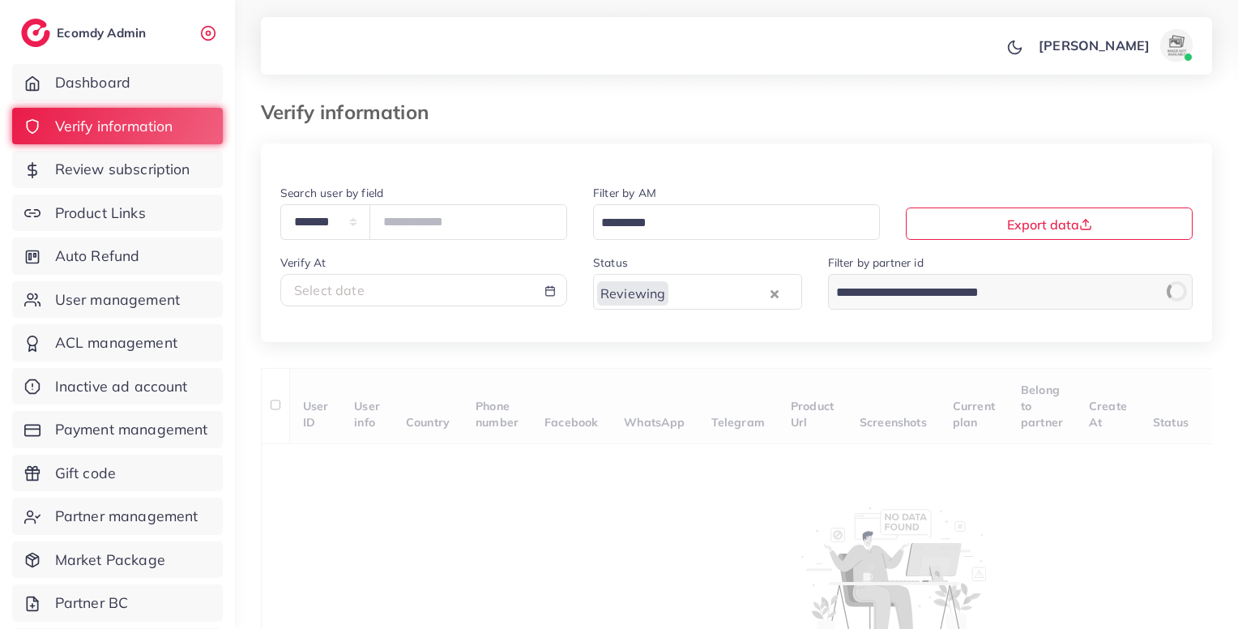
scroll to position [146, 0]
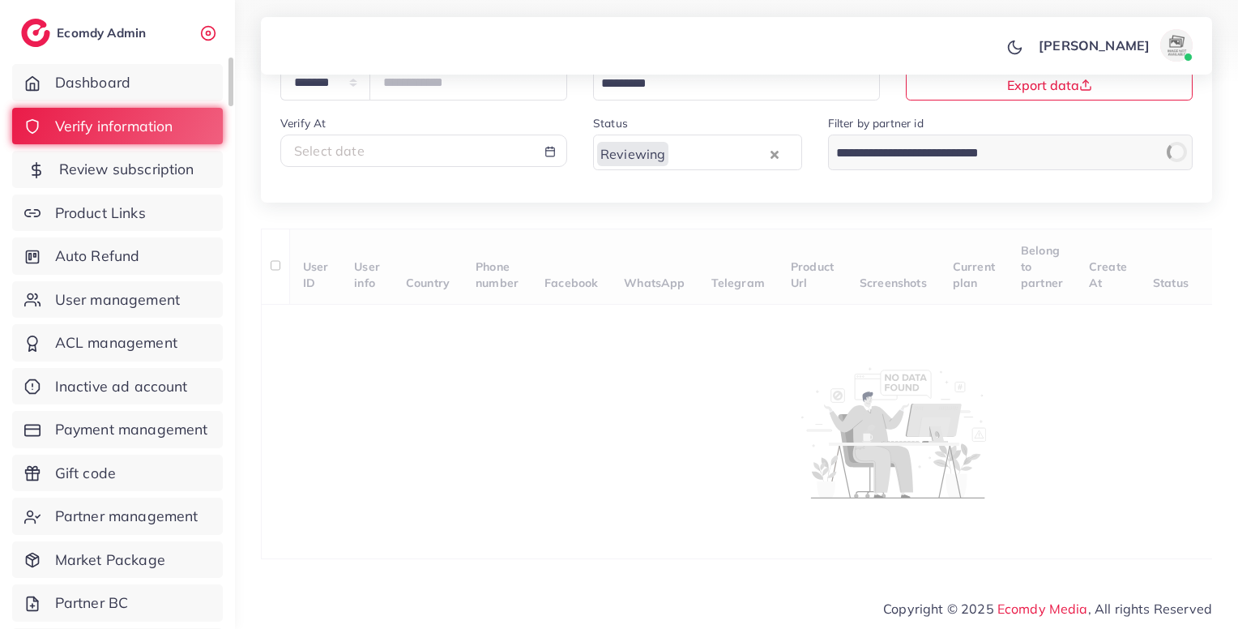
click at [175, 181] on link "Review subscription" at bounding box center [117, 169] width 211 height 37
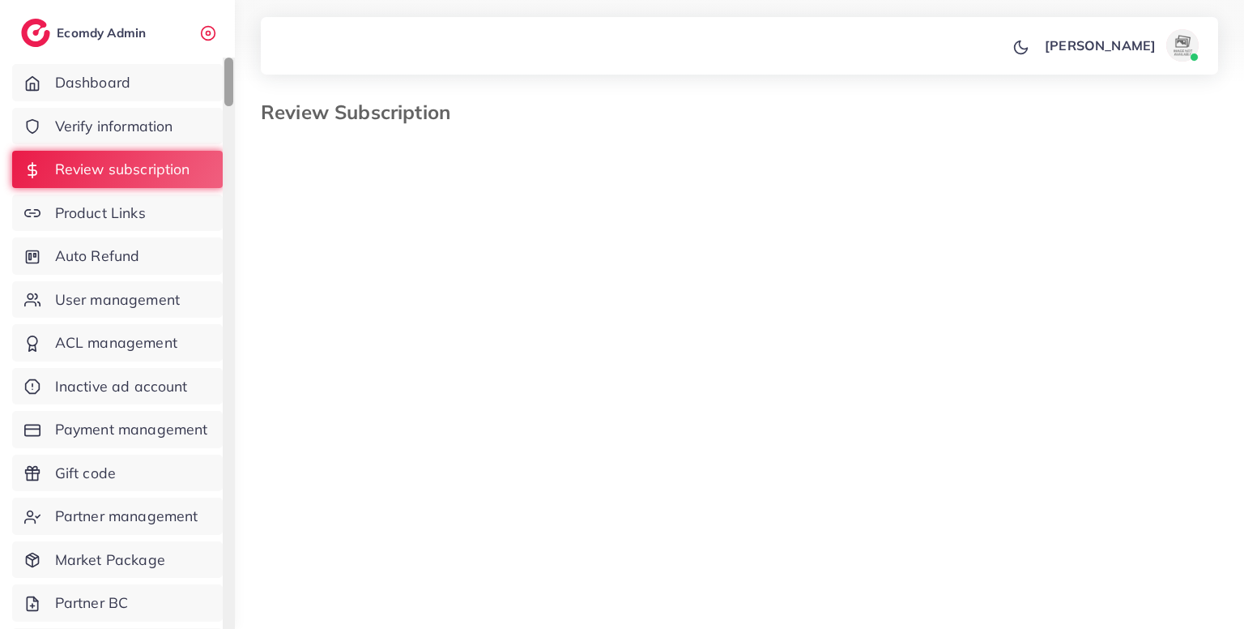
select select "*******"
